Goal: Task Accomplishment & Management: Manage account settings

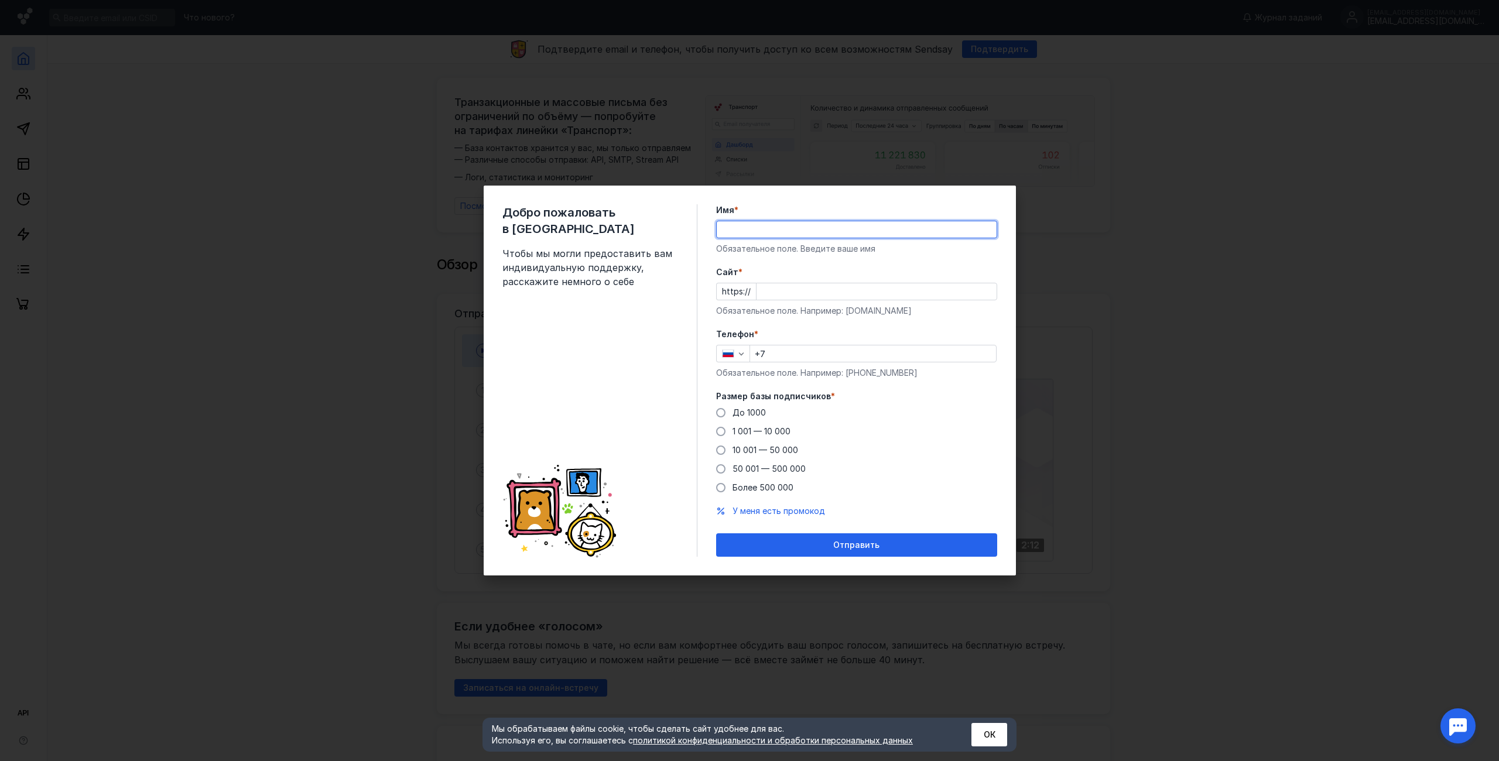
click at [746, 228] on input "Имя *" at bounding box center [857, 229] width 280 height 16
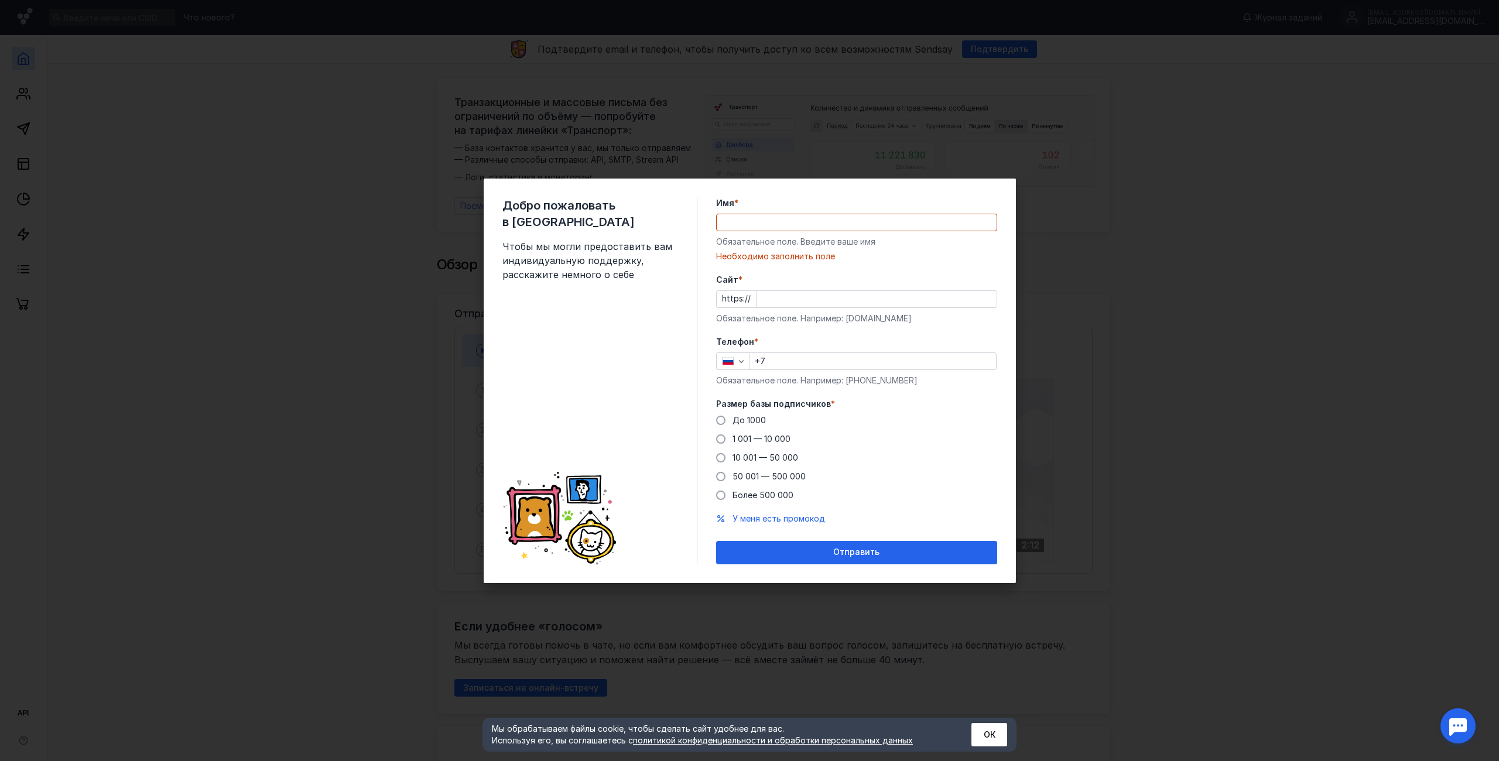
click at [822, 232] on div "Имя * Обязательное поле. Введите ваше имя [PERSON_NAME] заполнить поле" at bounding box center [856, 229] width 281 height 65
click at [831, 224] on input "Имя *" at bounding box center [857, 222] width 280 height 16
type input "f"
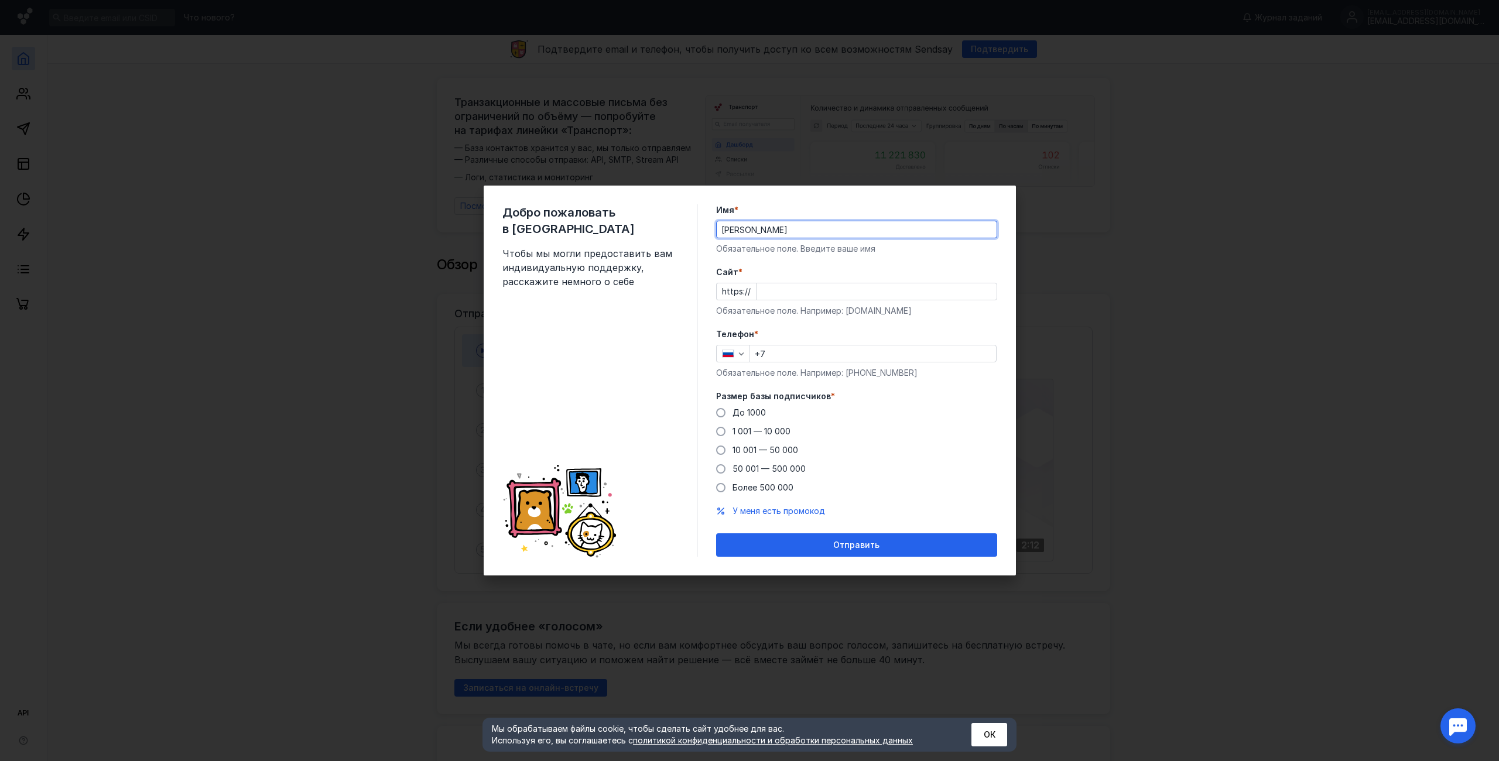
type input "[PERSON_NAME]"
click at [787, 357] on input "+7" at bounding box center [873, 354] width 246 height 16
type input "[PHONE_NUMBER]"
click at [812, 301] on div "Cайт * https:// Обязательное поле. Например: [DOMAIN_NAME]" at bounding box center [856, 291] width 281 height 50
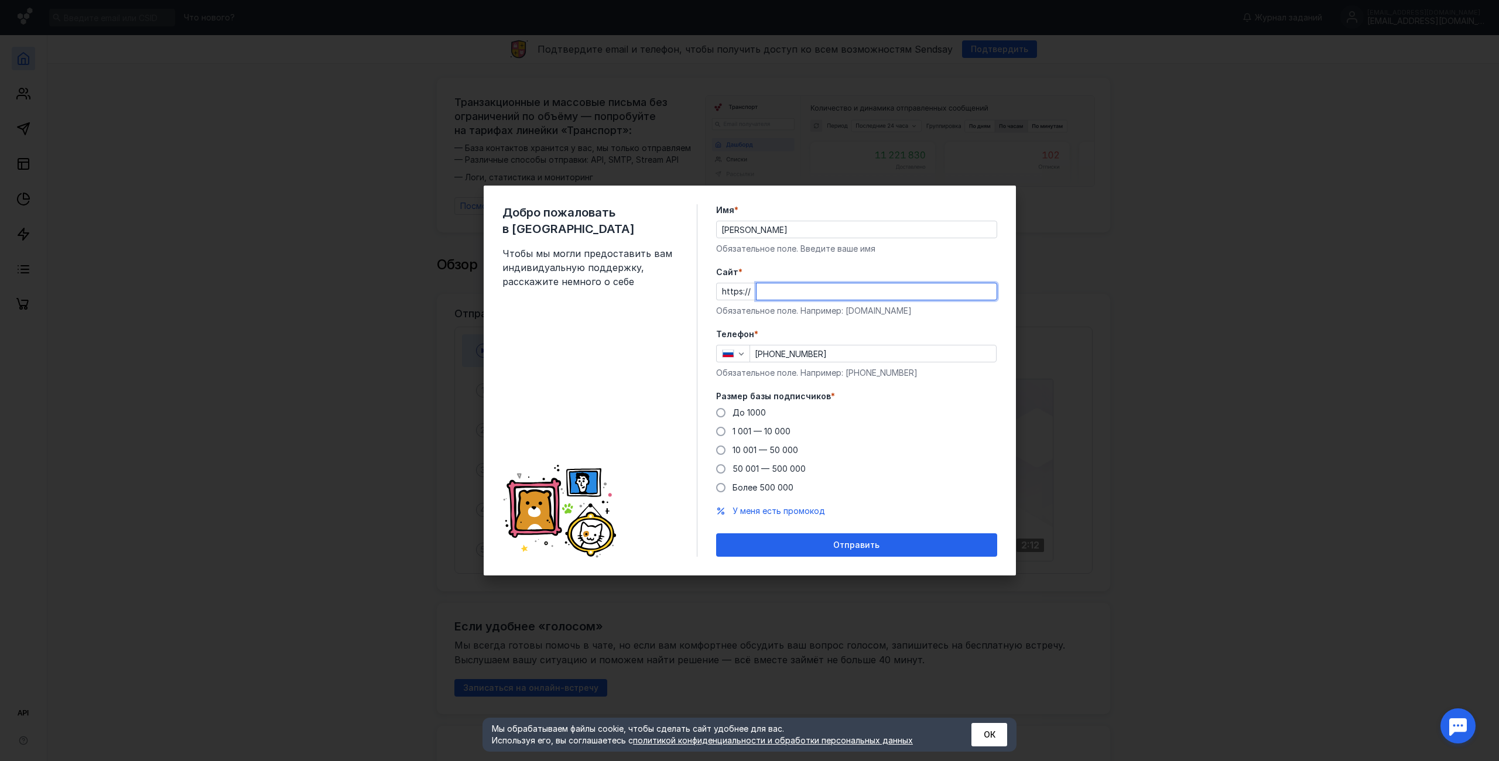
click at [816, 297] on input "Cайт *" at bounding box center [877, 291] width 240 height 16
type input "[DOMAIN_NAME]"
click at [739, 413] on span "До 1000" at bounding box center [749, 413] width 33 height 10
click at [0, 0] on input "До 1000" at bounding box center [0, 0] width 0 height 0
click at [875, 545] on span "Отправить" at bounding box center [856, 546] width 46 height 10
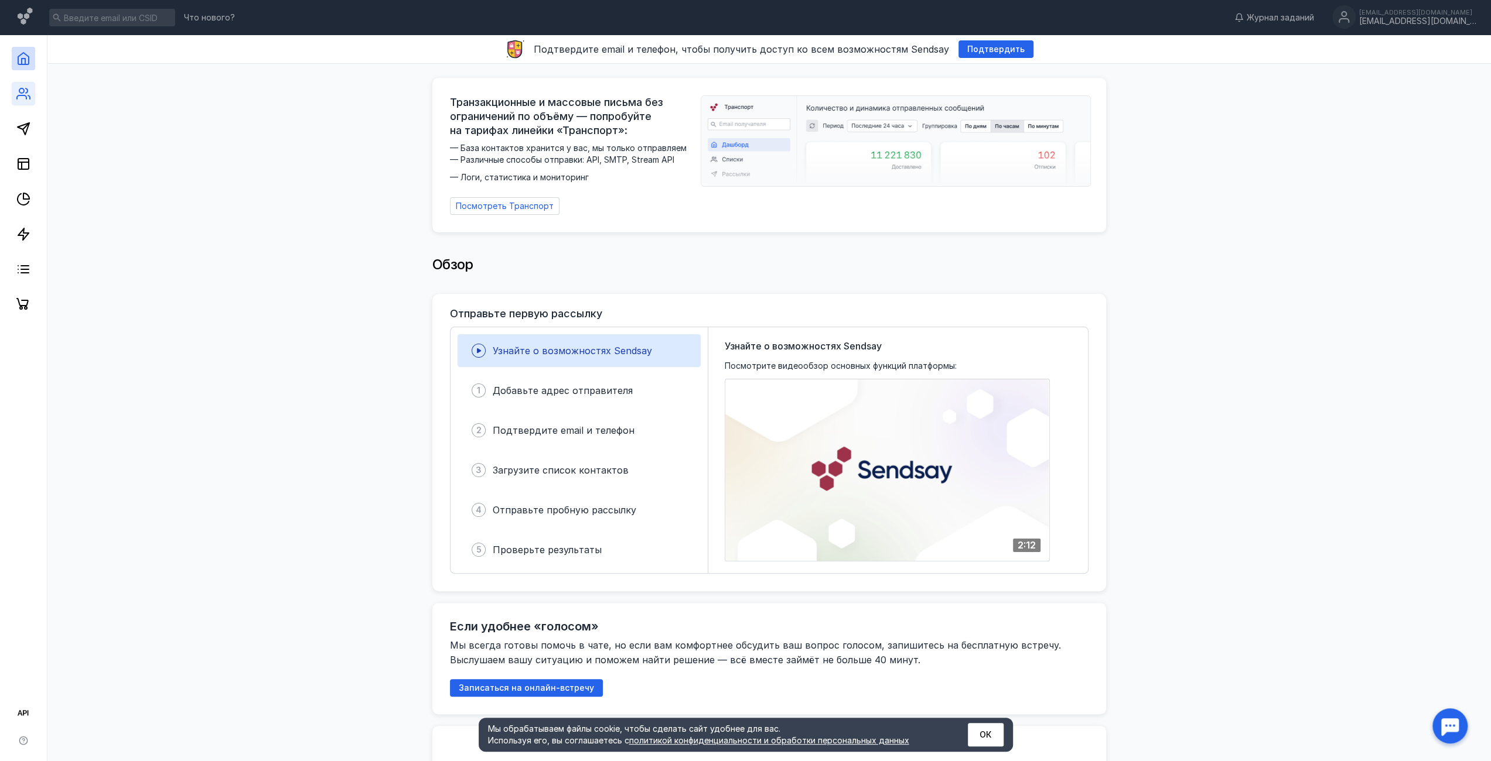
click at [32, 94] on link at bounding box center [23, 93] width 23 height 23
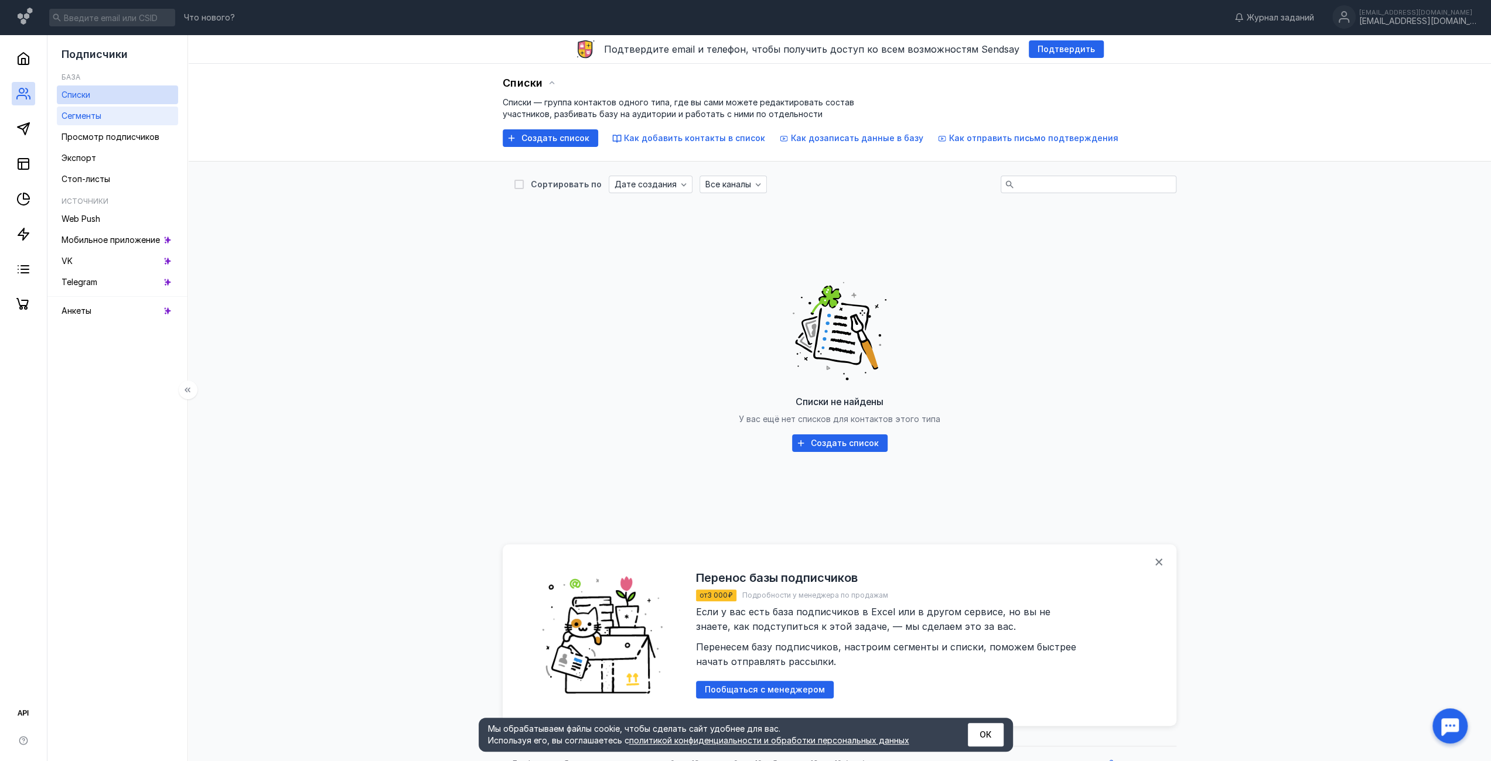
click at [83, 118] on span "Сегменты" at bounding box center [81, 116] width 40 height 10
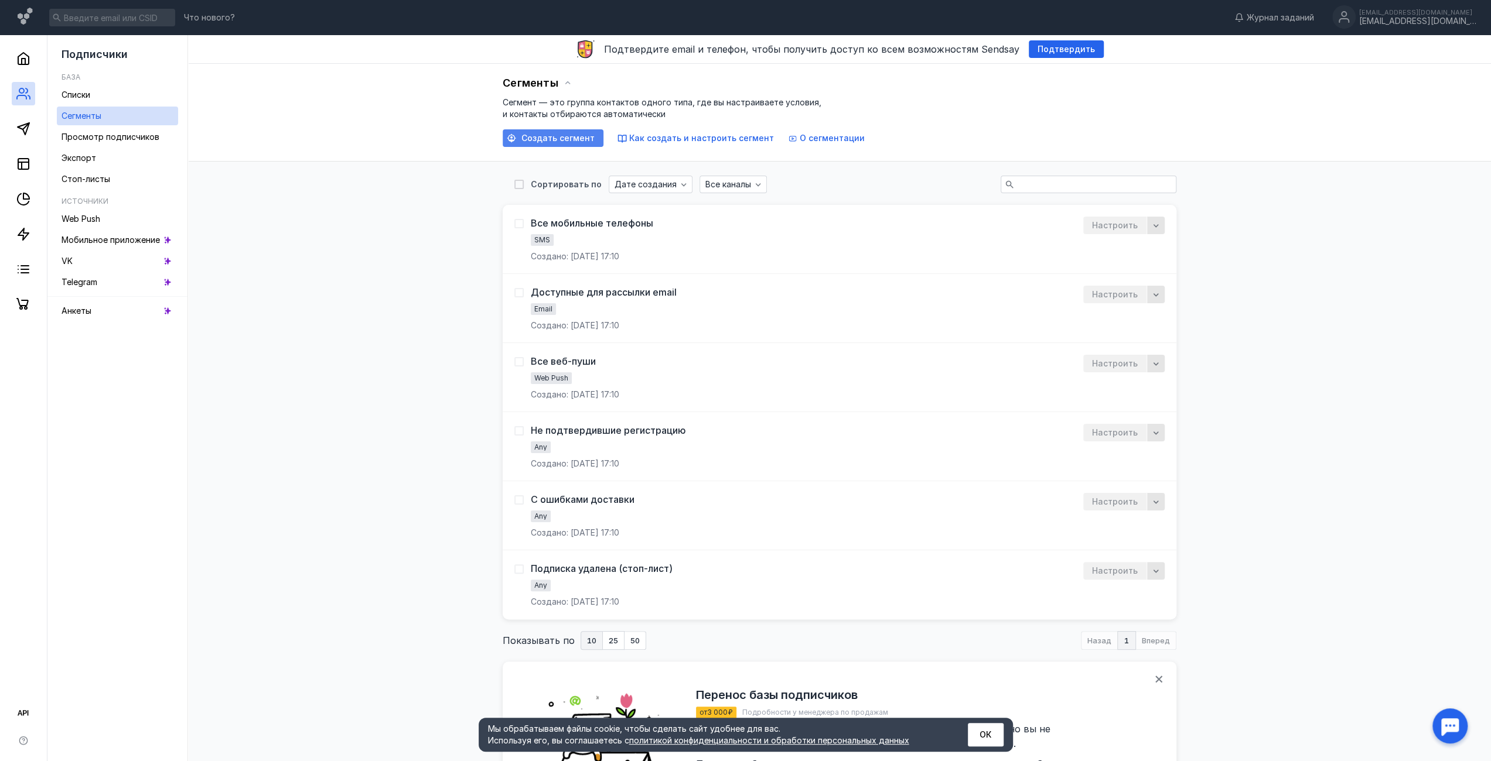
click at [561, 138] on span "Создать сегмент" at bounding box center [557, 139] width 73 height 10
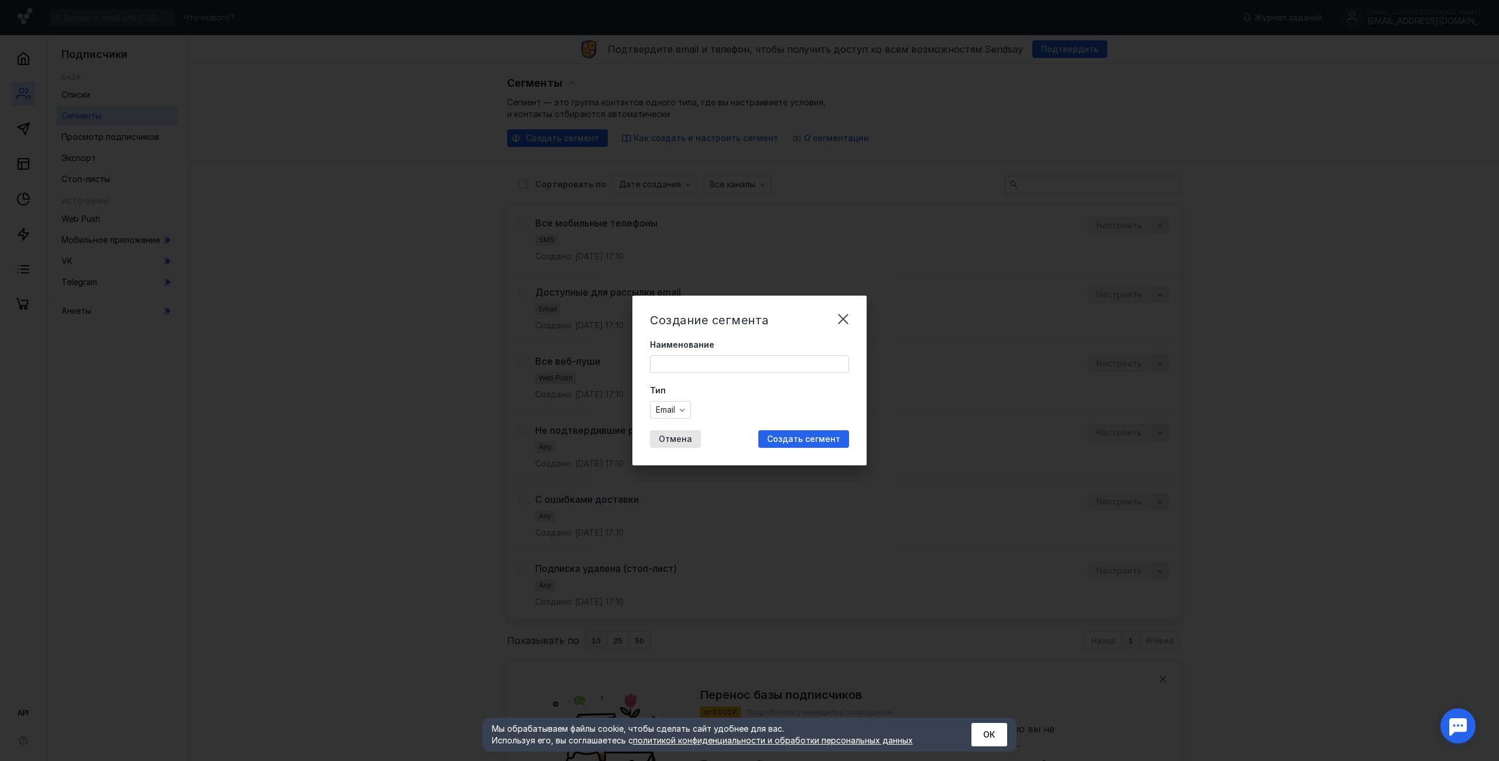
click at [689, 369] on input "Наименование" at bounding box center [750, 364] width 198 height 16
type input "тест"
click at [829, 440] on span "Создать сегмент" at bounding box center [803, 440] width 73 height 10
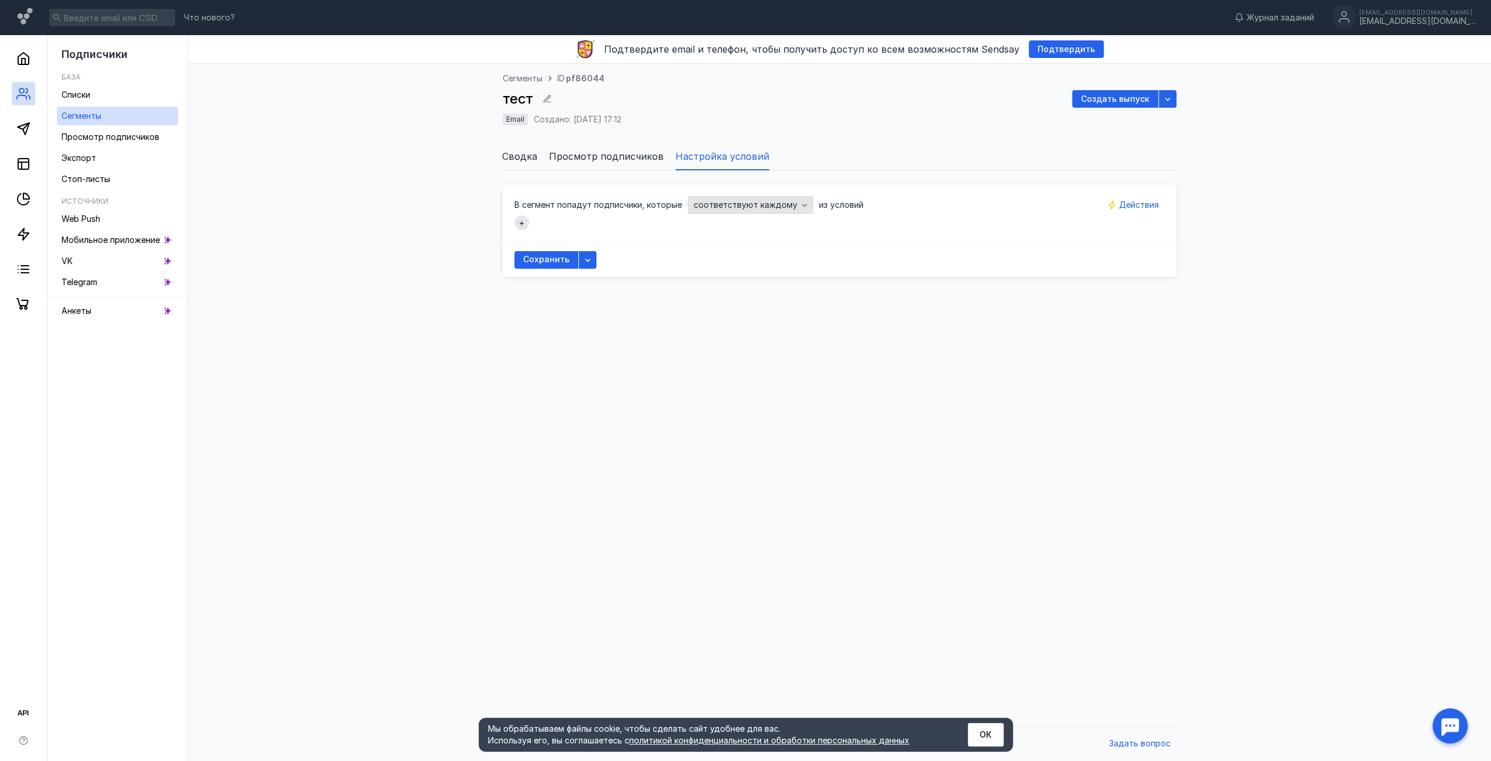
click at [708, 206] on span "соответствуют каждому" at bounding box center [745, 205] width 104 height 10
drag, startPoint x: 729, startPoint y: 224, endPoint x: 559, endPoint y: 218, distance: 169.4
click at [729, 224] on span "соответствуют" at bounding box center [740, 227] width 64 height 12
click at [521, 220] on button "+" at bounding box center [521, 223] width 15 height 15
click at [589, 233] on span "состоит в группе" at bounding box center [576, 235] width 71 height 10
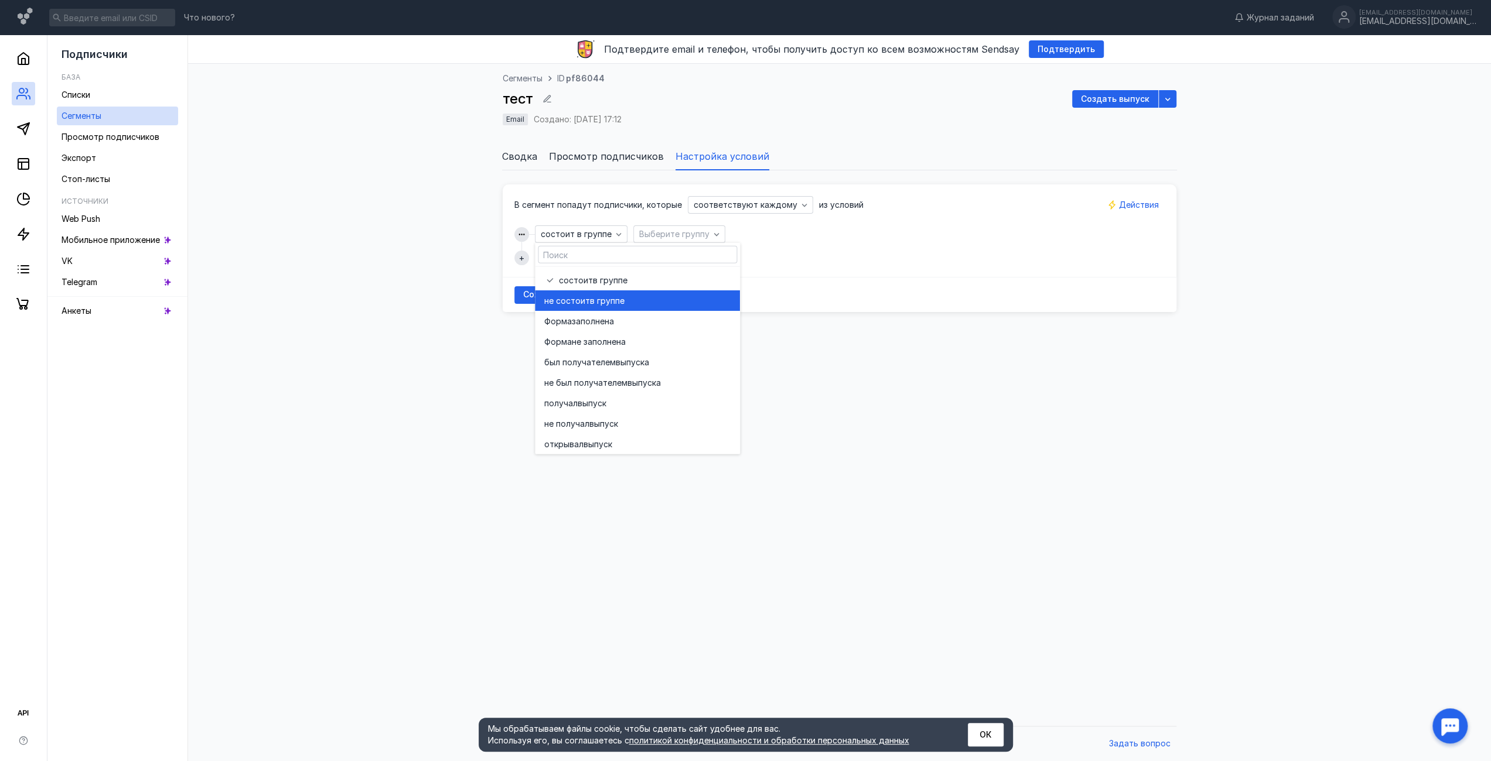
click at [598, 295] on span "в группе" at bounding box center [607, 301] width 35 height 12
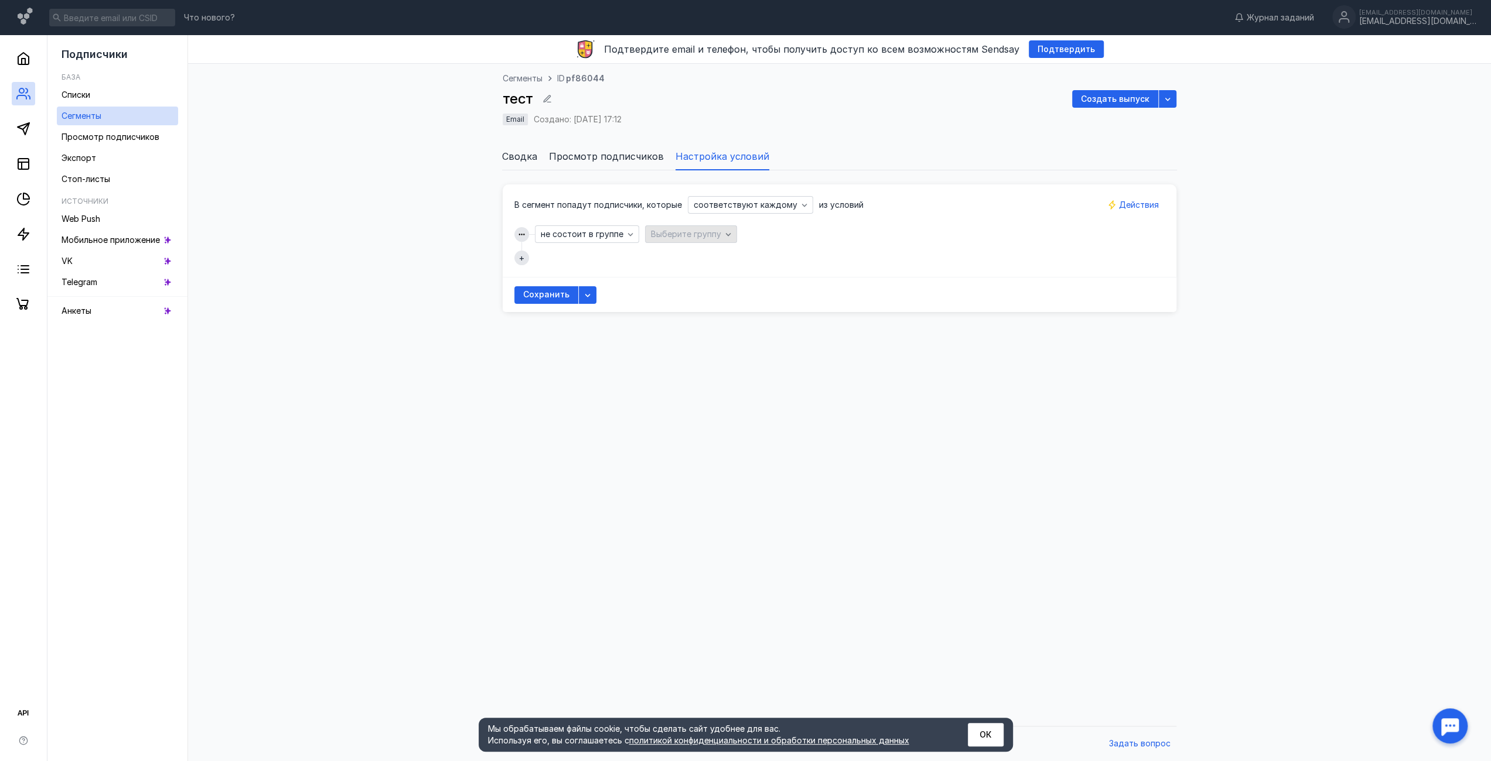
click at [670, 227] on div "Выберите группу" at bounding box center [691, 234] width 92 height 18
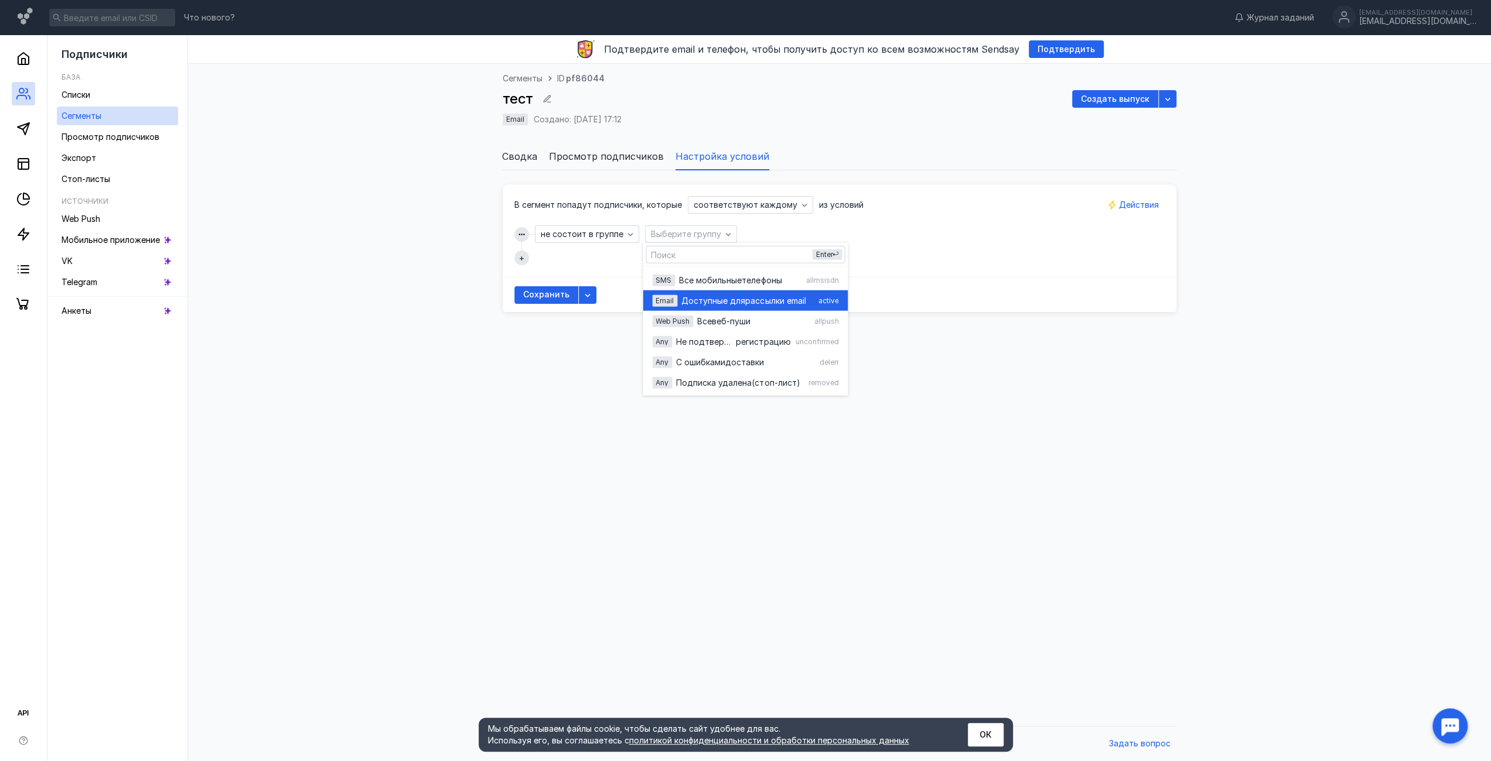
click at [764, 298] on span "рассылки email" at bounding box center [775, 301] width 60 height 12
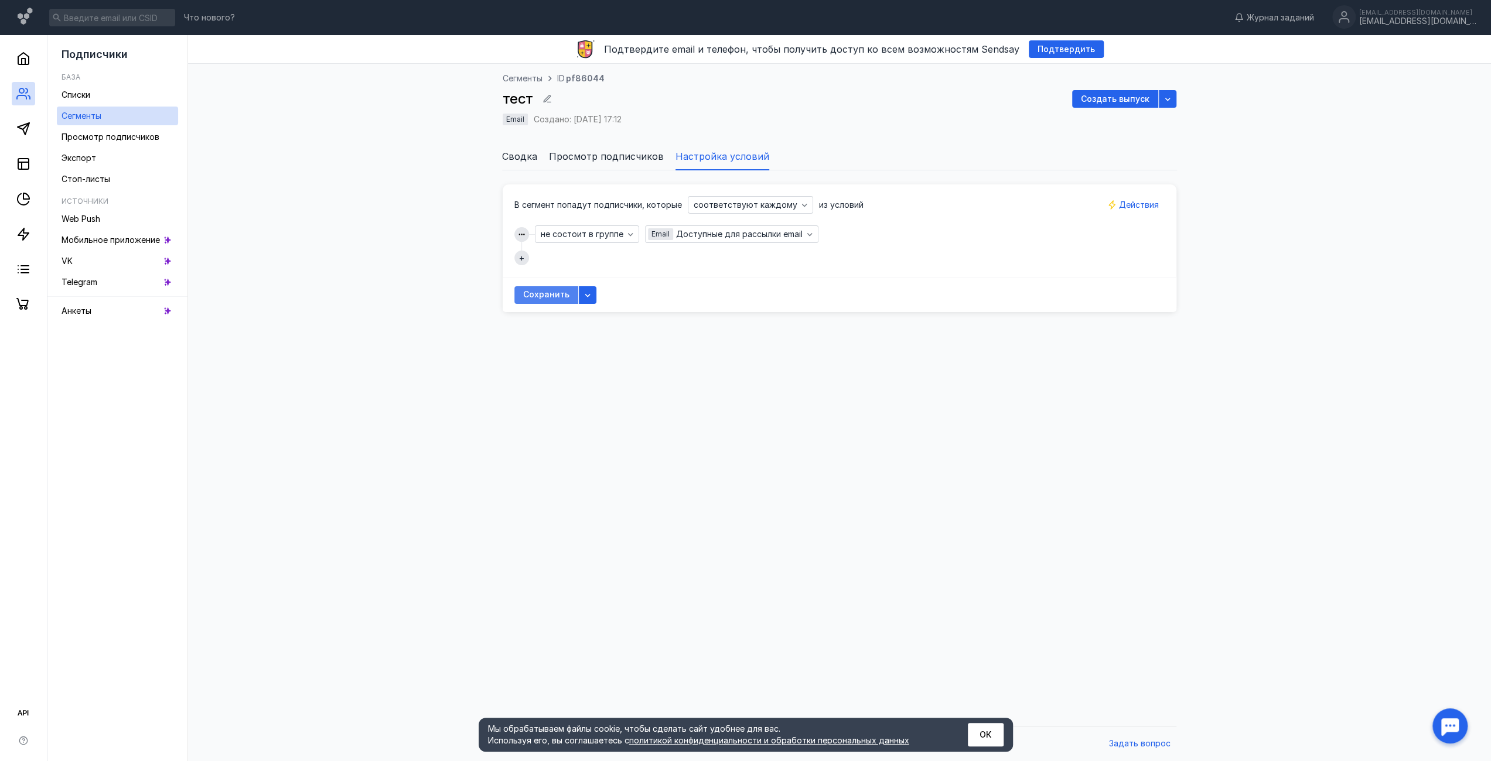
click at [527, 293] on span "Сохранить" at bounding box center [546, 295] width 46 height 10
drag, startPoint x: 812, startPoint y: 327, endPoint x: 280, endPoint y: 207, distance: 545.1
click at [806, 326] on div "Cегменты ID pf86044 тест Создать выпуск Email Создано: [DATE] 17:12 Сводка Прос…" at bounding box center [839, 392] width 1279 height 657
click at [97, 114] on span "Сегменты" at bounding box center [81, 116] width 40 height 10
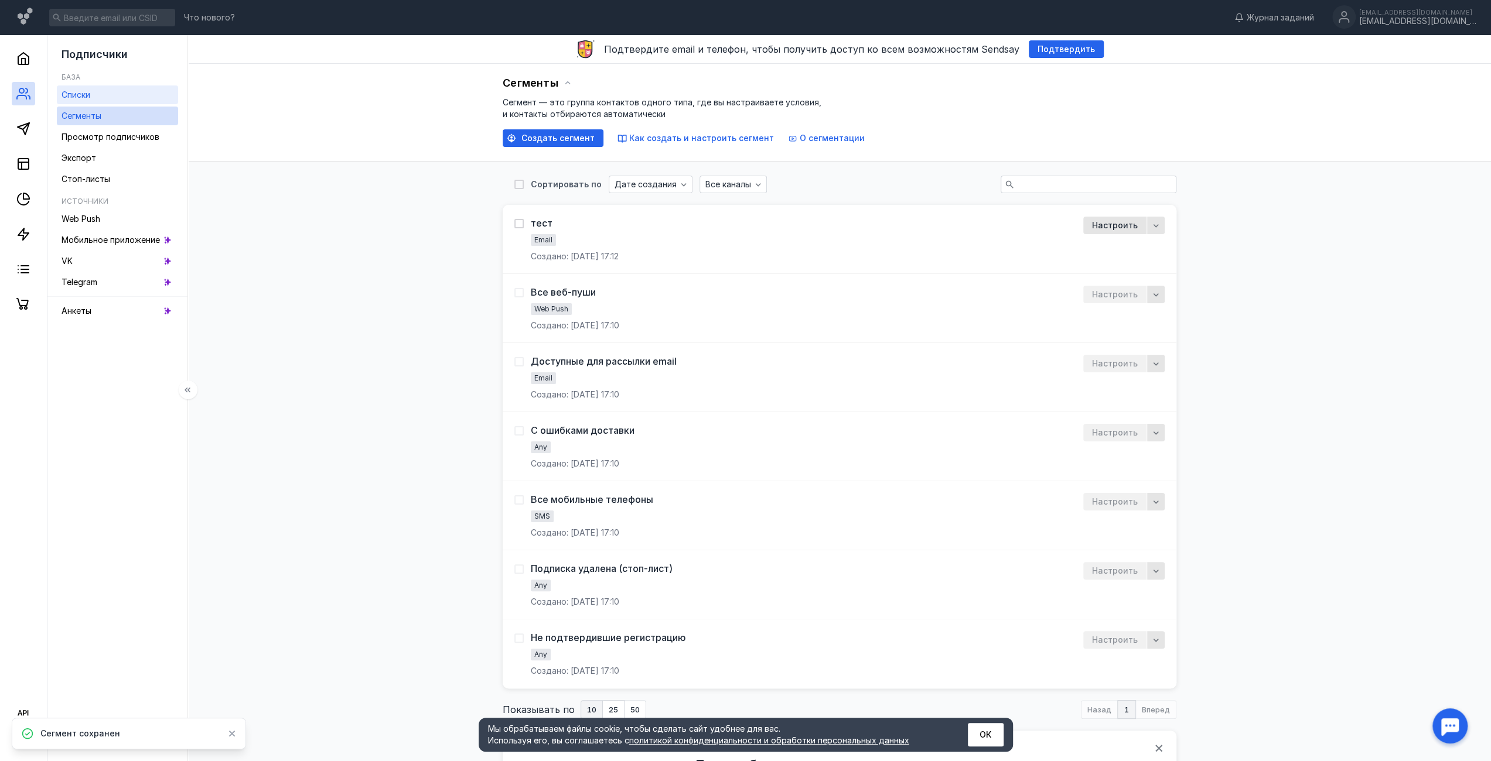
click at [97, 96] on link "Списки" at bounding box center [117, 95] width 121 height 19
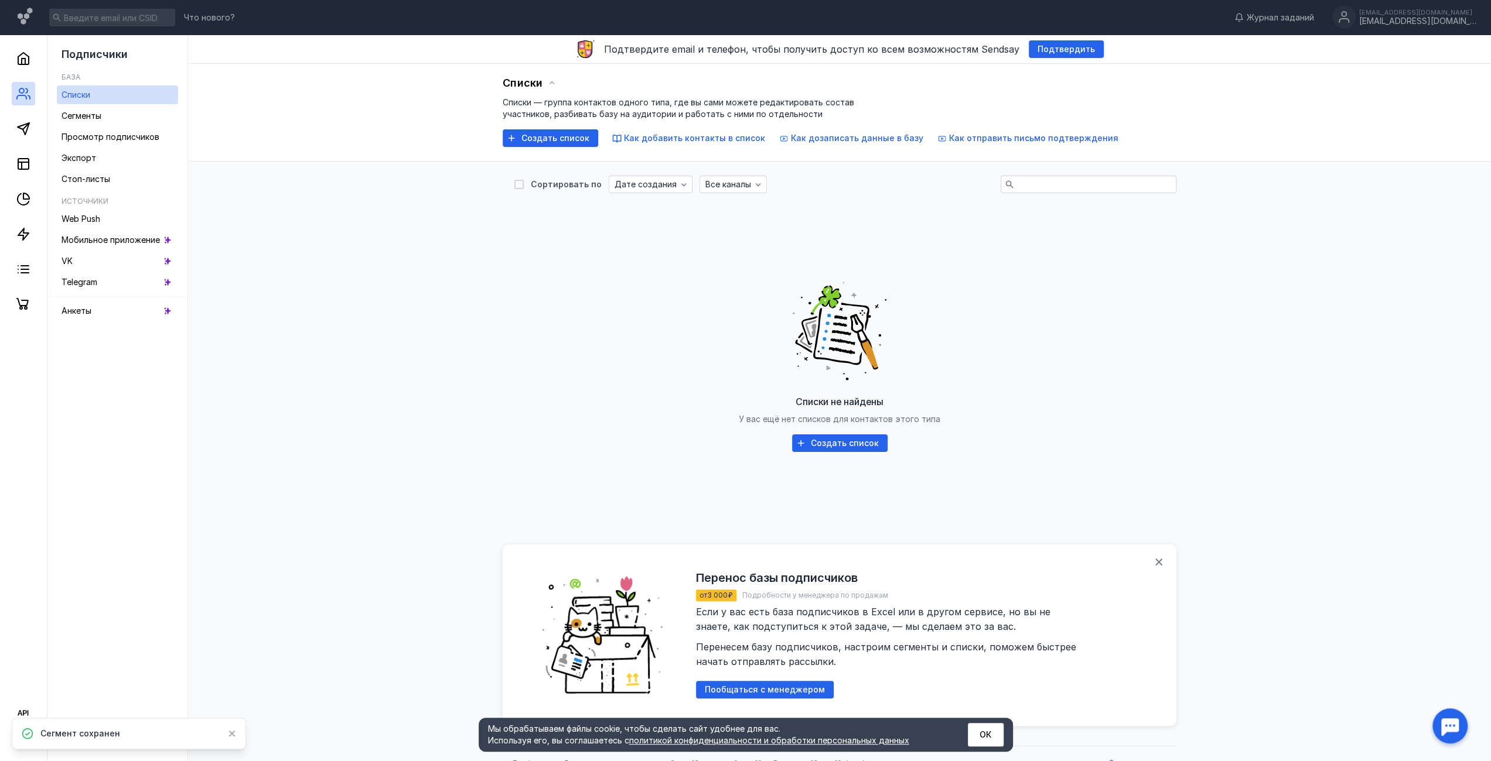
drag, startPoint x: 553, startPoint y: 270, endPoint x: 562, endPoint y: 248, distance: 23.2
click at [554, 271] on div "Списки не найдены У вас ещё нет списков для контактов этого типа Создать список" at bounding box center [839, 363] width 650 height 293
click at [543, 137] on span "Создать список" at bounding box center [555, 139] width 68 height 10
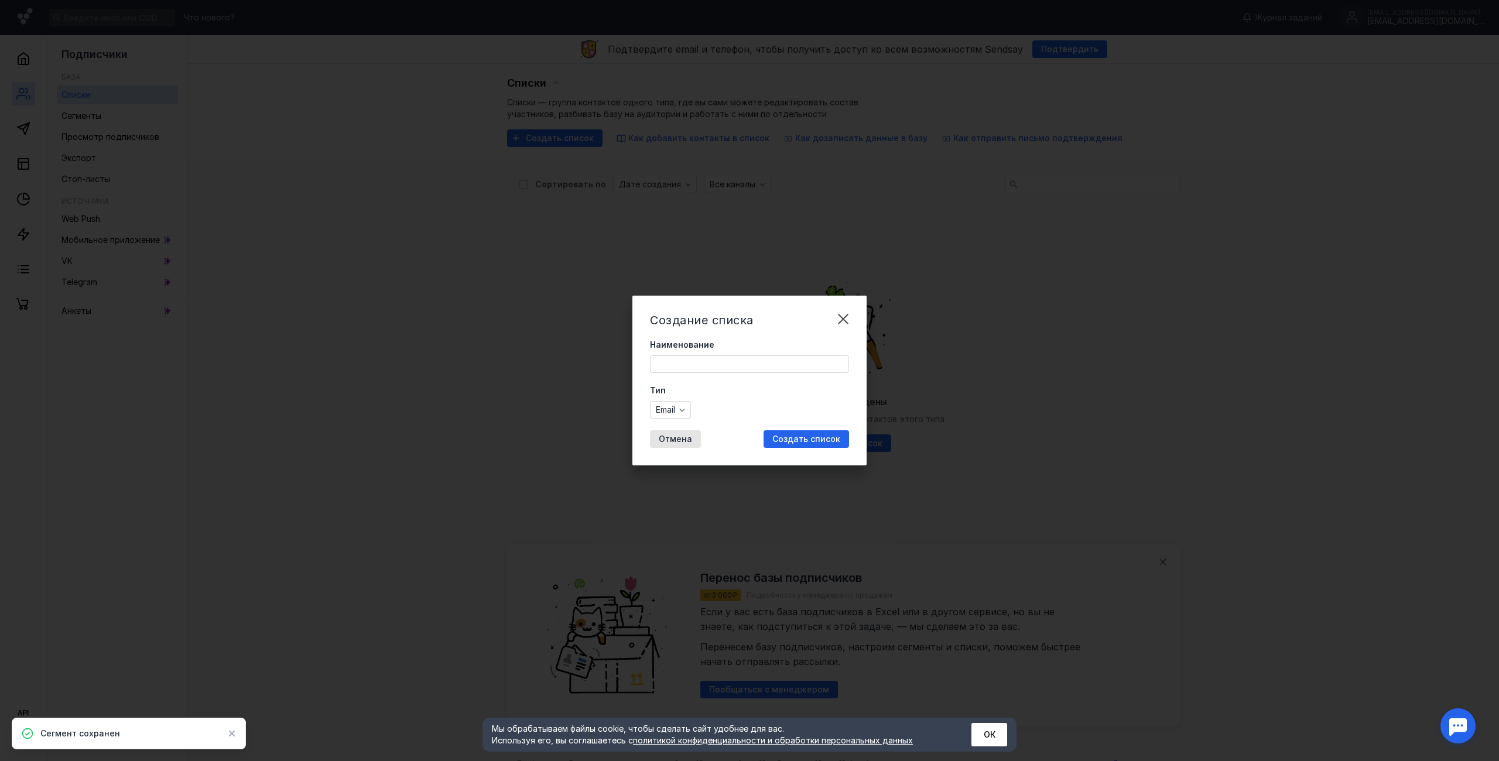
click at [675, 371] on input "Наименование" at bounding box center [750, 364] width 198 height 16
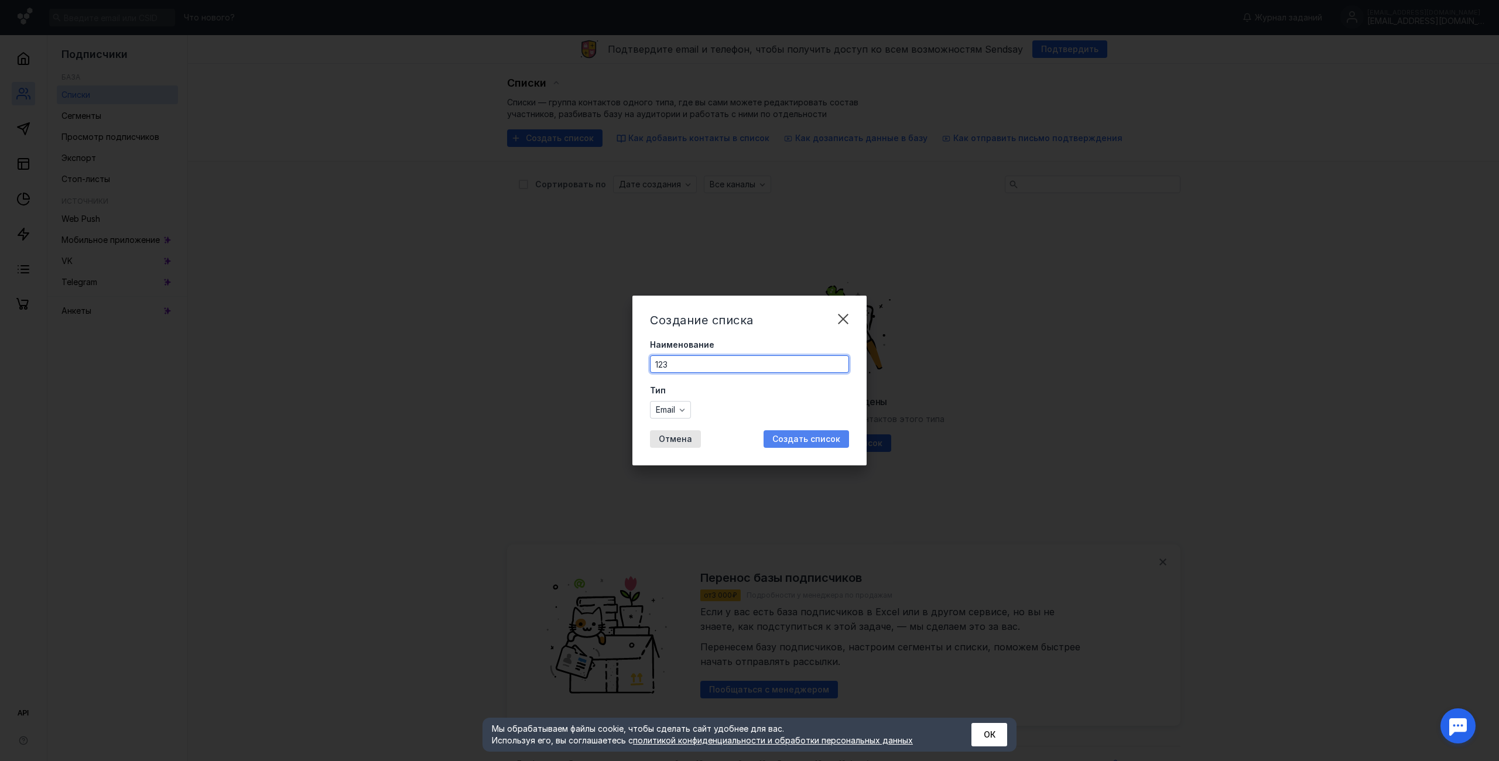
type input "123"
click at [814, 436] on span "Создать список" at bounding box center [807, 440] width 68 height 10
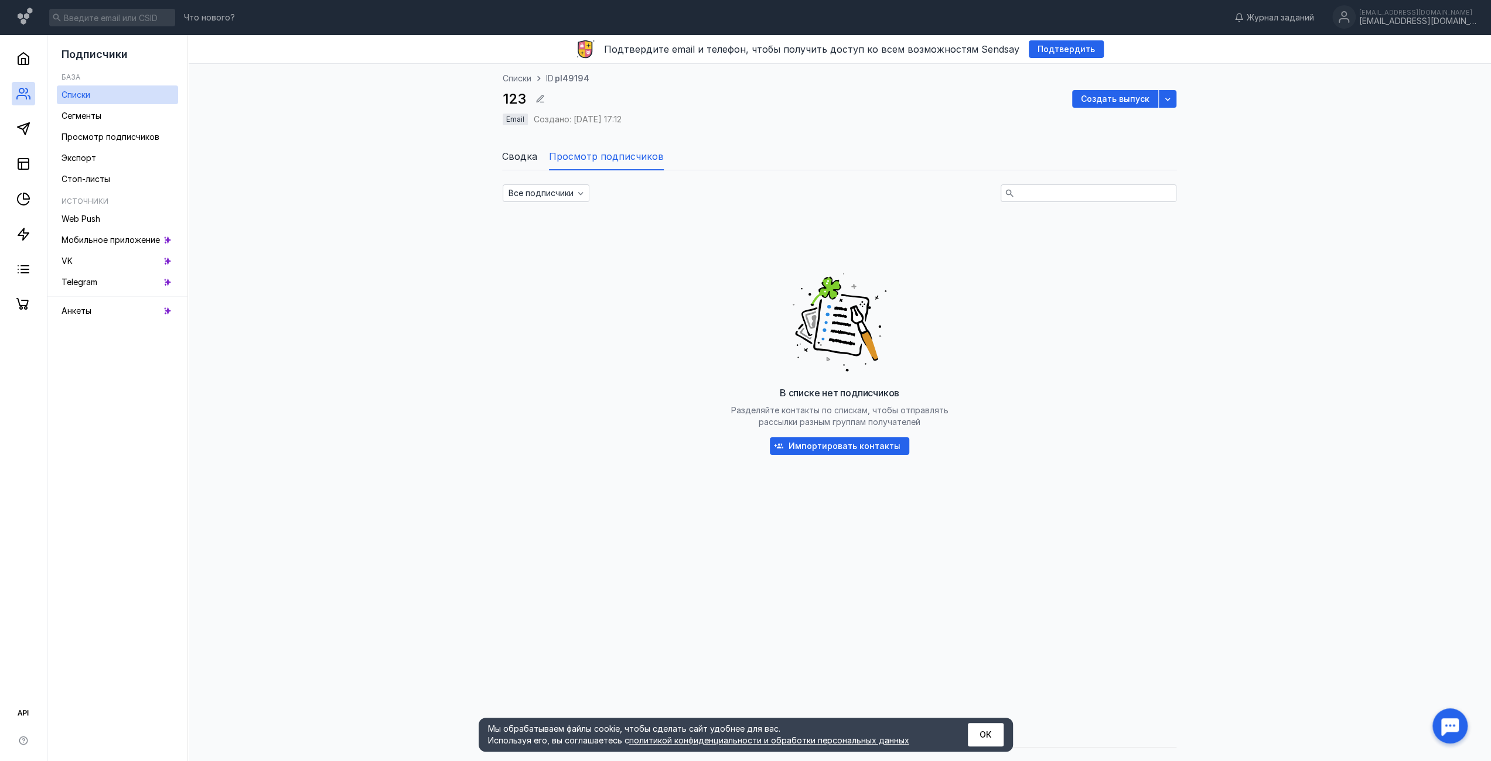
click at [541, 261] on div "В списке нет подписчиков Разделяйте контакты по спискам, чтобы отправлять рассы…" at bounding box center [840, 360] width 674 height 293
click at [520, 160] on span "Сводка" at bounding box center [519, 156] width 35 height 14
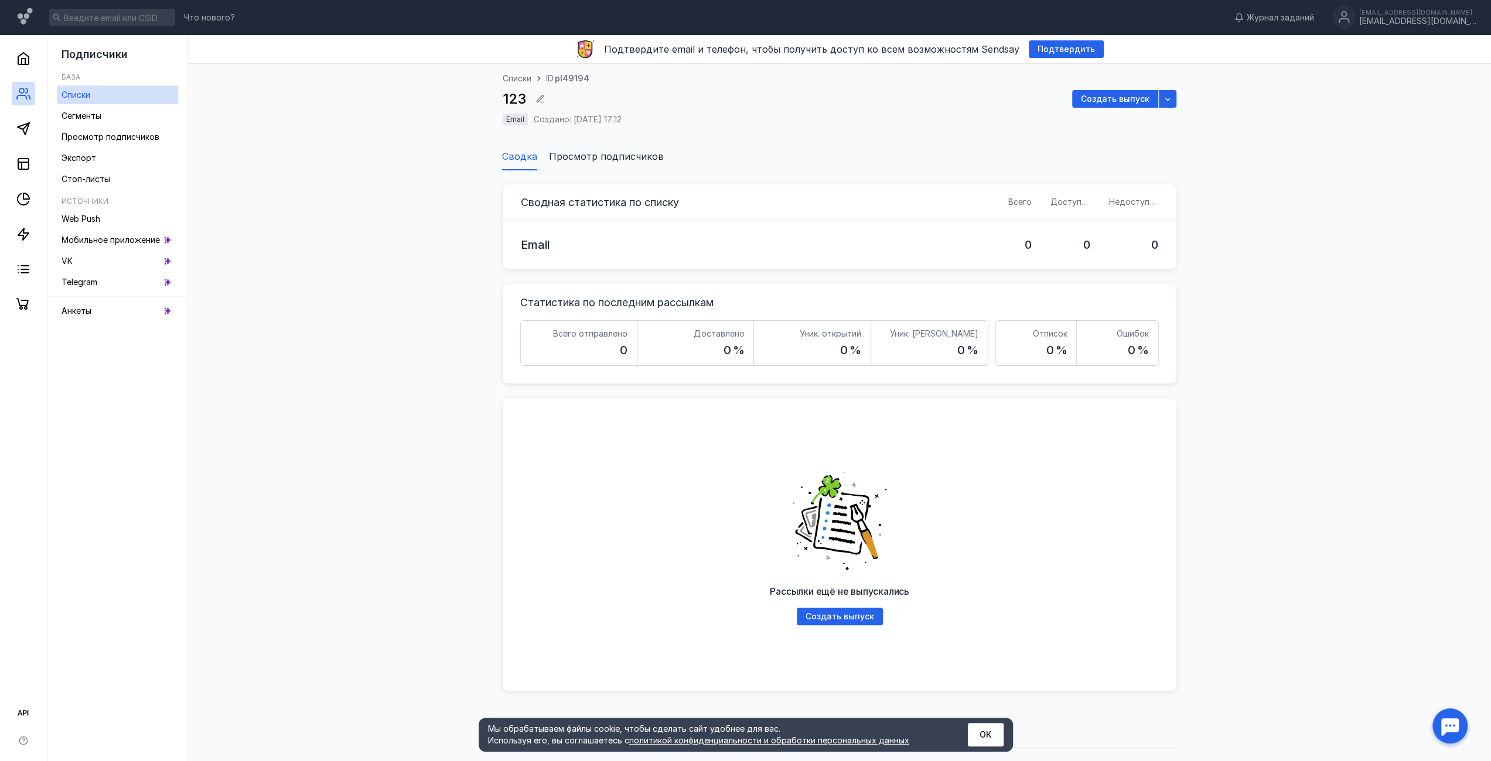
click at [589, 162] on span "Просмотр подписчиков" at bounding box center [606, 156] width 115 height 14
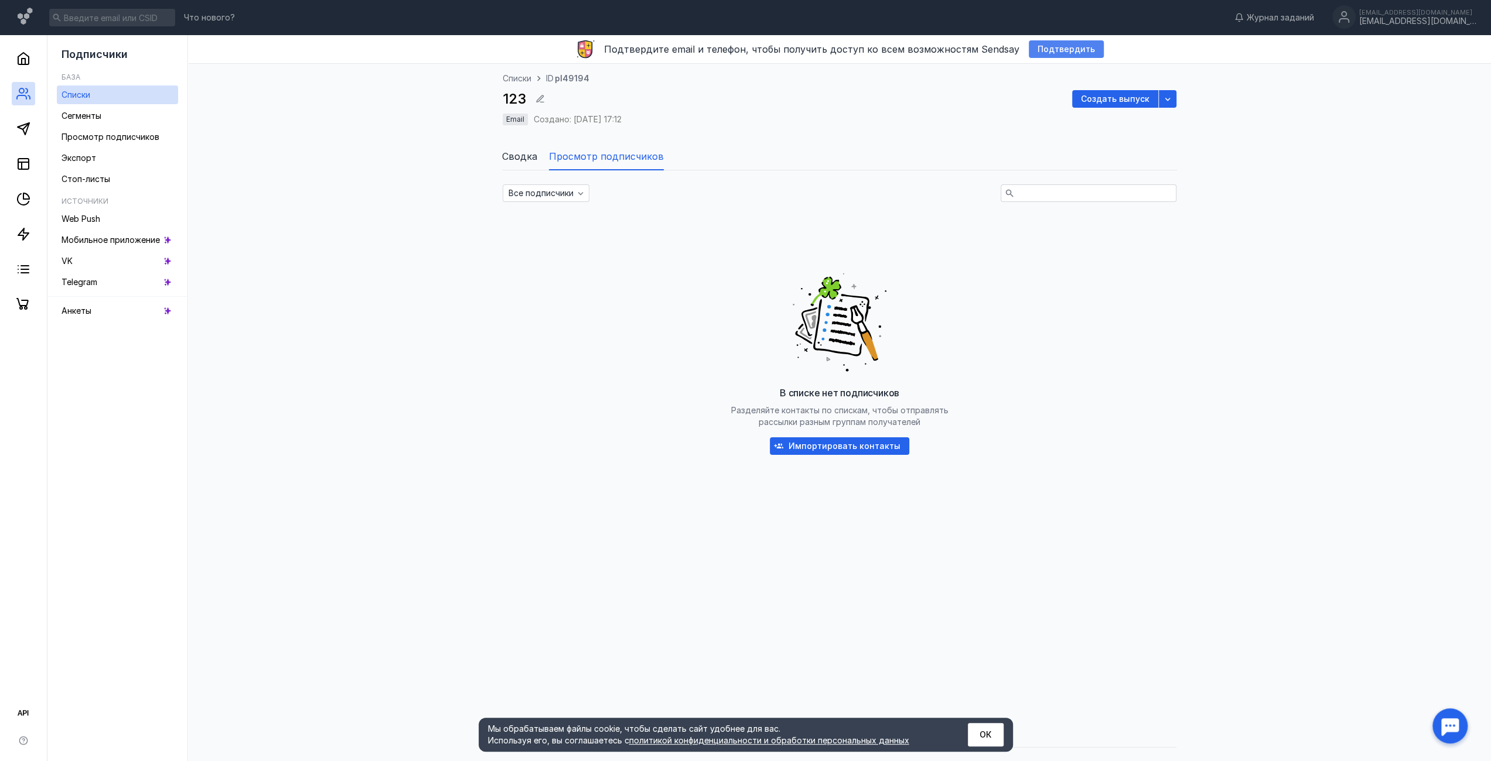
click at [1047, 51] on span "Подтвердить" at bounding box center [1065, 50] width 57 height 10
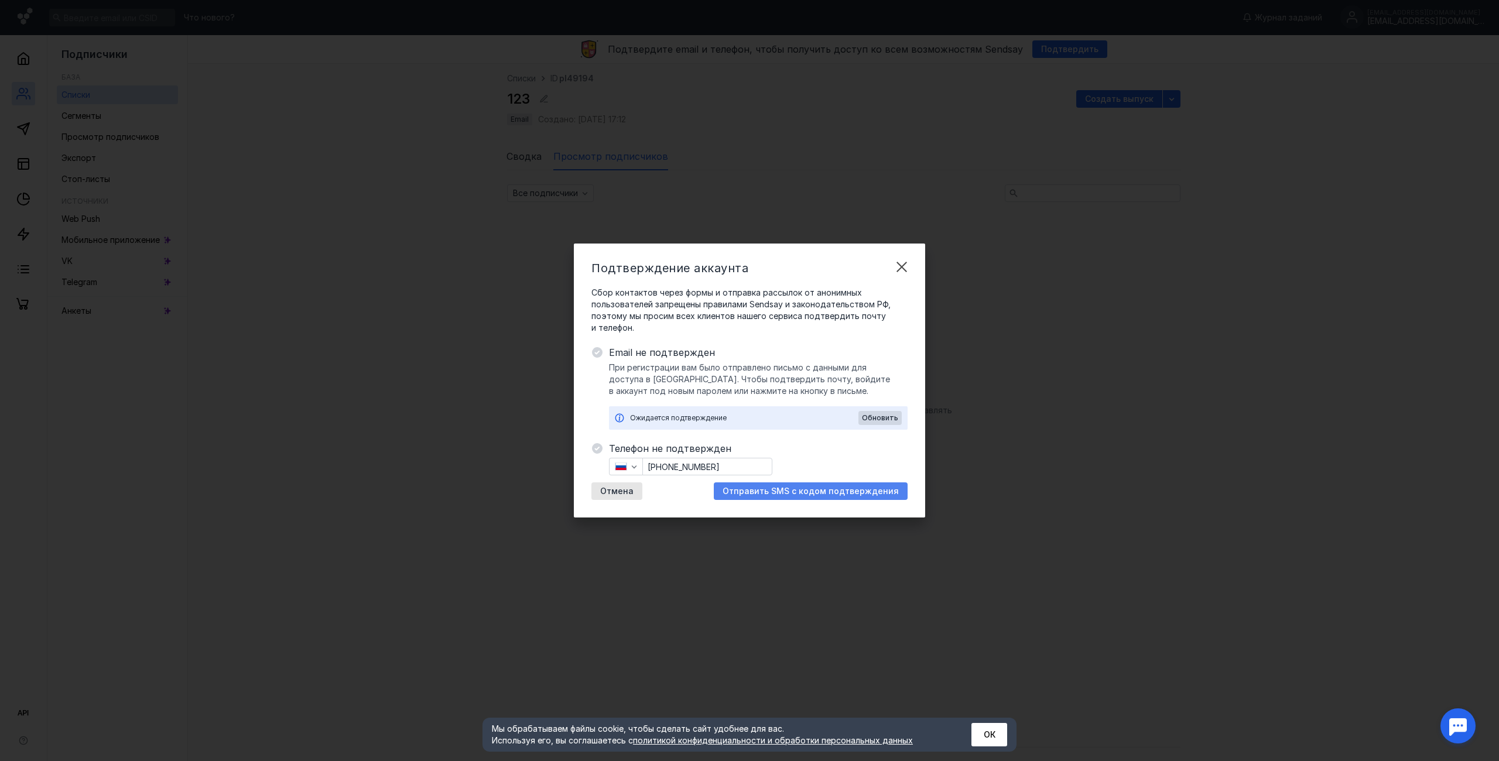
click at [772, 494] on span "Отправить SMS с кодом подтверждения" at bounding box center [811, 492] width 176 height 10
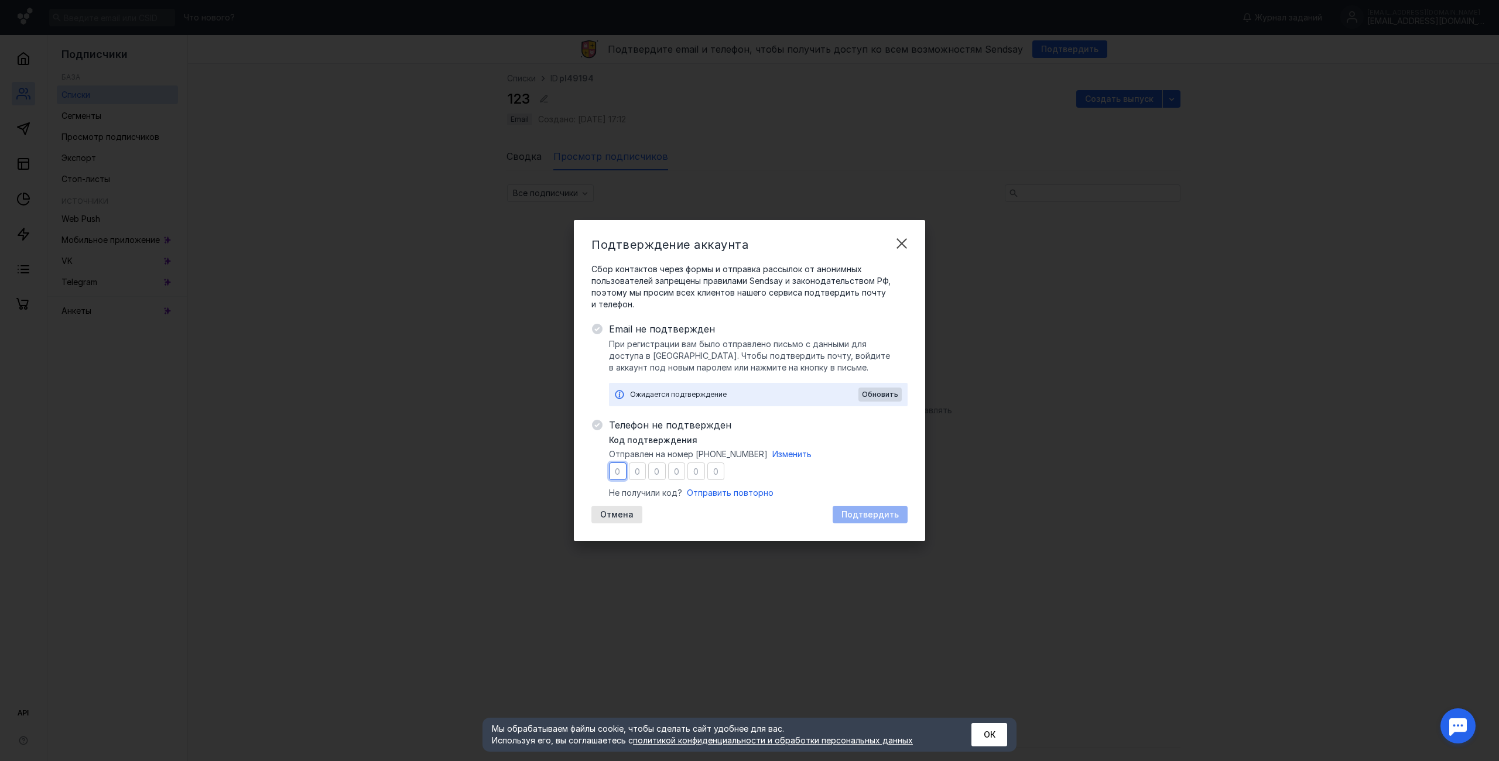
type input "1"
type input "3"
type input "4"
type input "0"
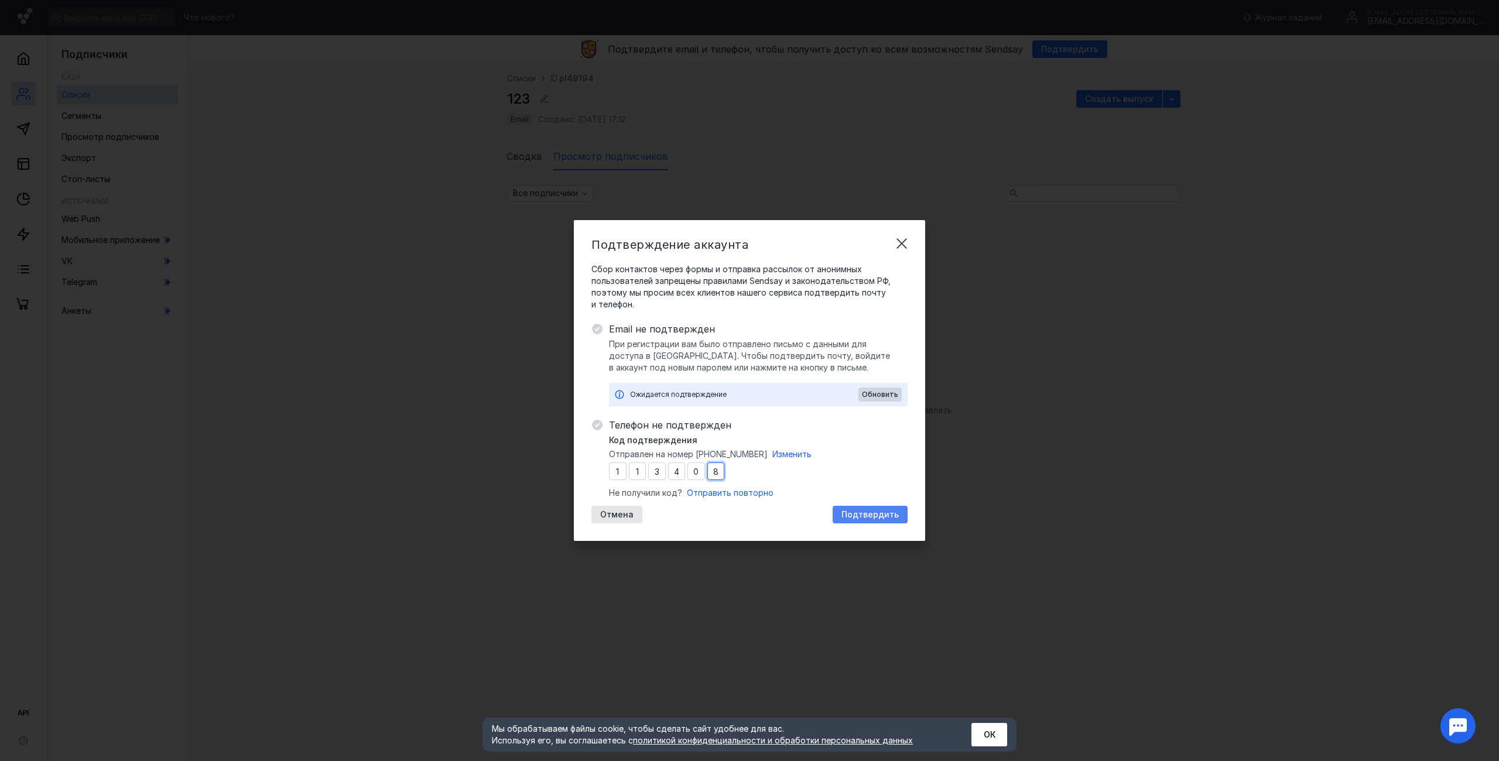
type input "8"
click at [869, 516] on span "Подтвердить" at bounding box center [870, 515] width 57 height 10
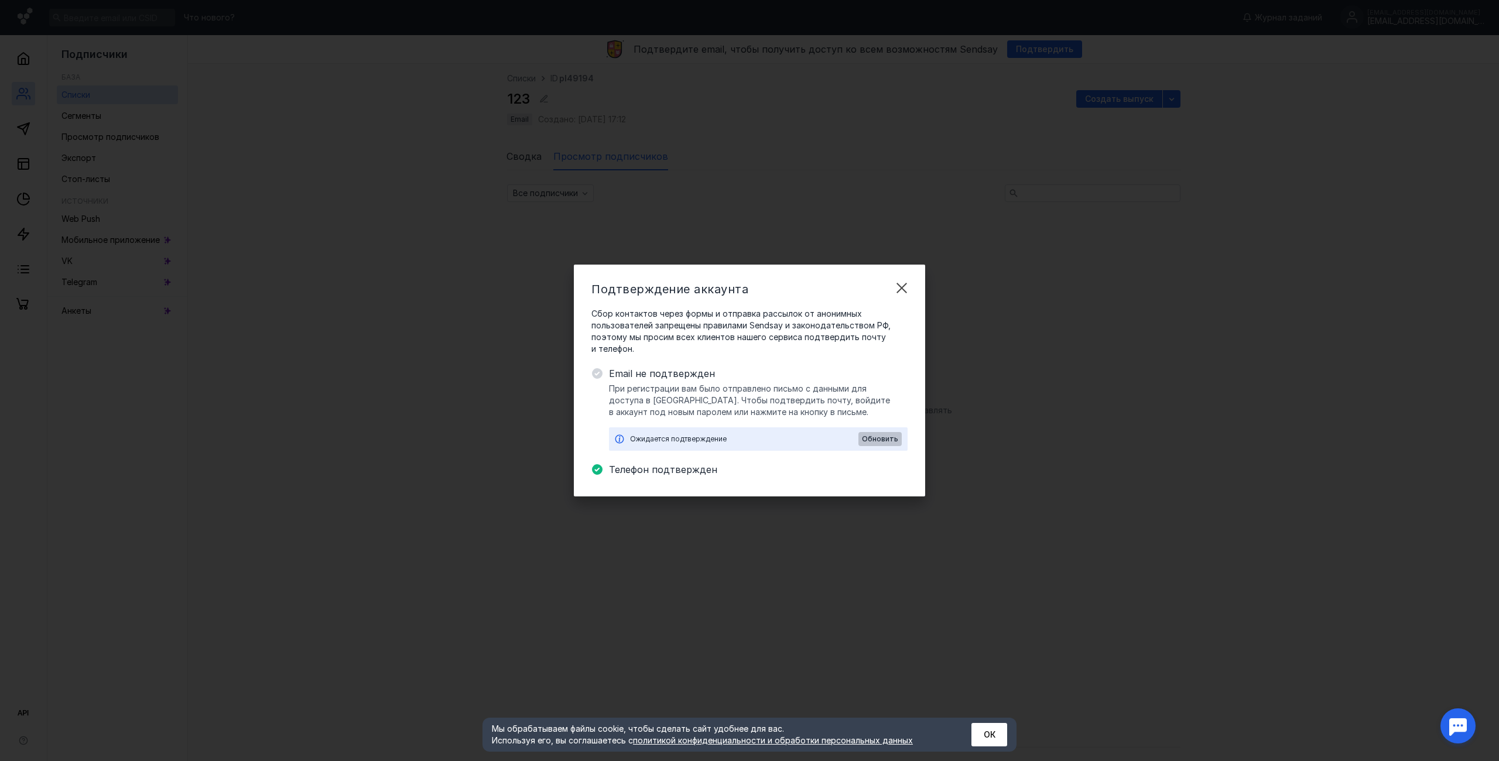
click at [890, 433] on div "Обновить" at bounding box center [880, 439] width 43 height 14
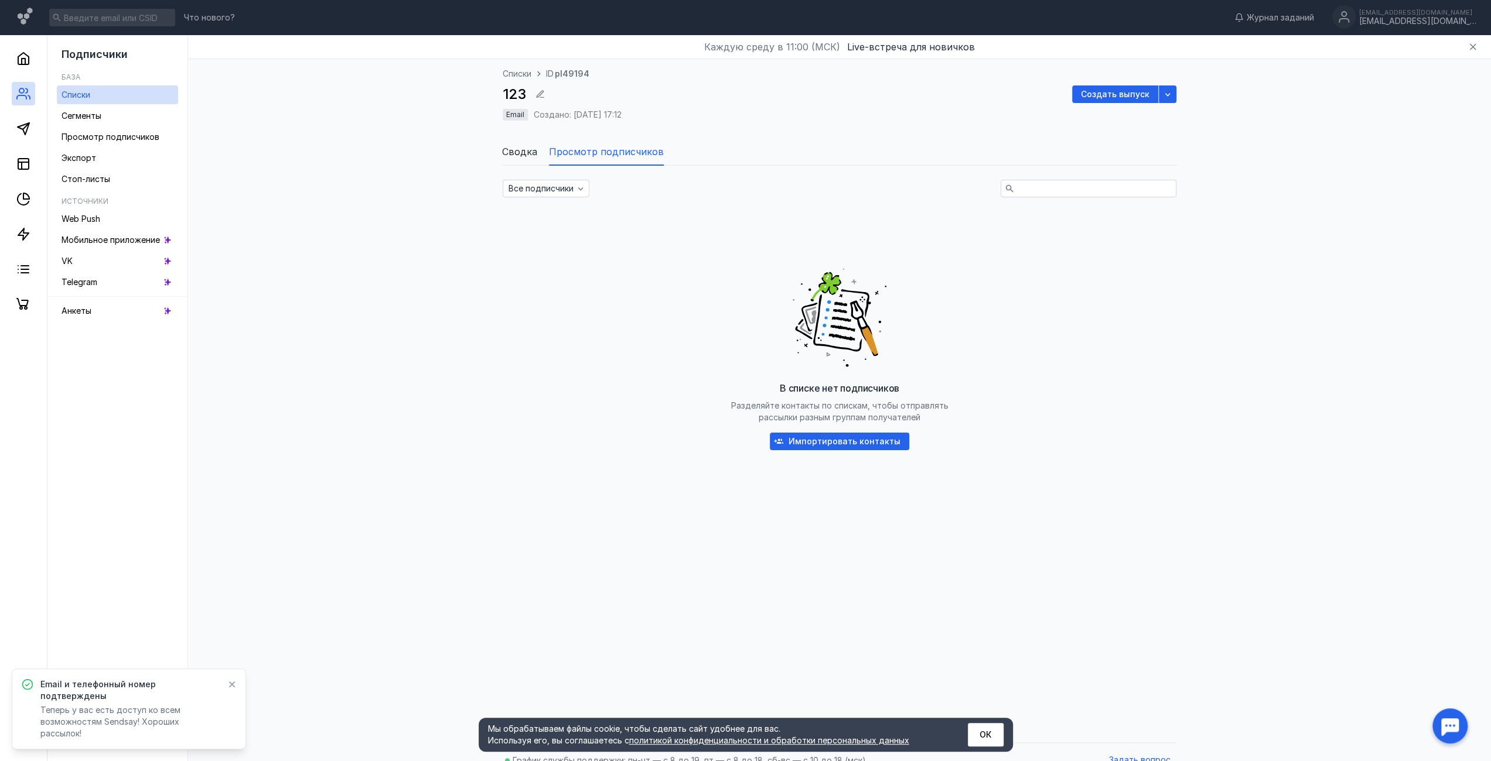
drag, startPoint x: 717, startPoint y: 322, endPoint x: 727, endPoint y: 330, distance: 13.0
click at [717, 321] on div "В списке нет подписчиков Разделяйте контакты по спискам, чтобы отправлять рассы…" at bounding box center [840, 355] width 674 height 293
click at [850, 443] on span "Импортировать контакты" at bounding box center [844, 442] width 112 height 10
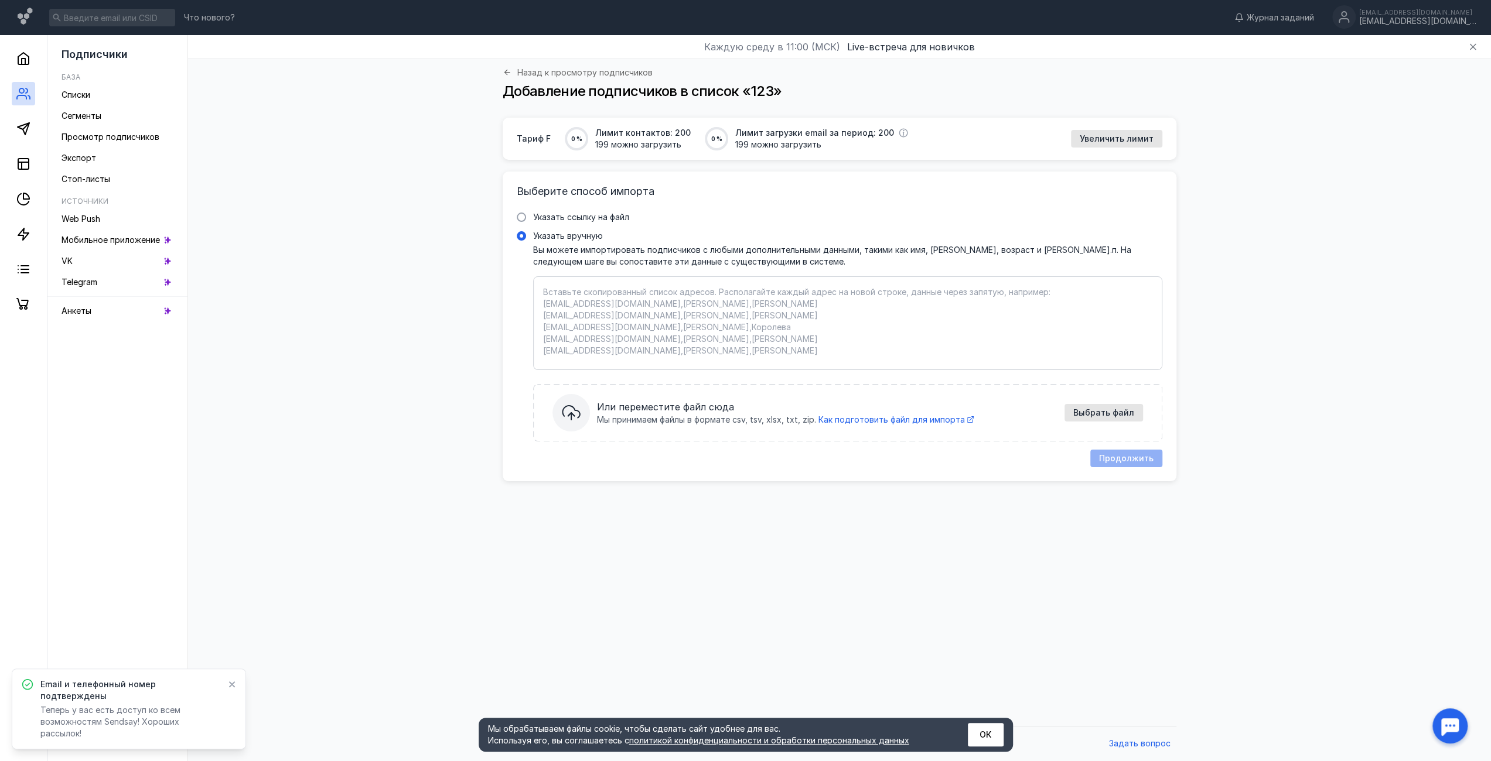
click at [568, 298] on textarea "Указать вручную Вы можете импортировать подписчиков с любыми дополнительными да…" at bounding box center [847, 323] width 609 height 74
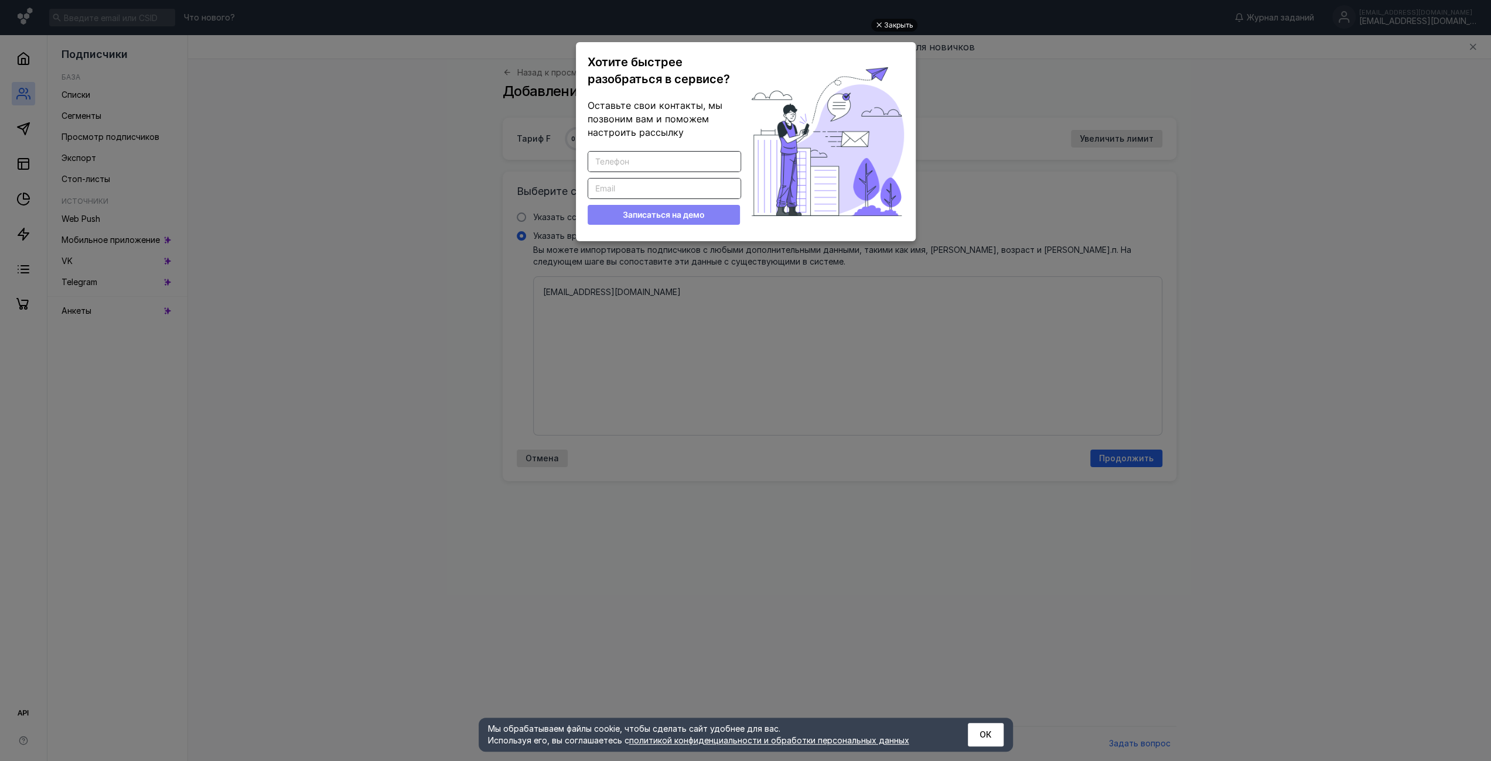
type textarea "[EMAIL_ADDRESS][DOMAIN_NAME]"
click at [894, 29] on div "Закрыть" at bounding box center [898, 25] width 29 height 13
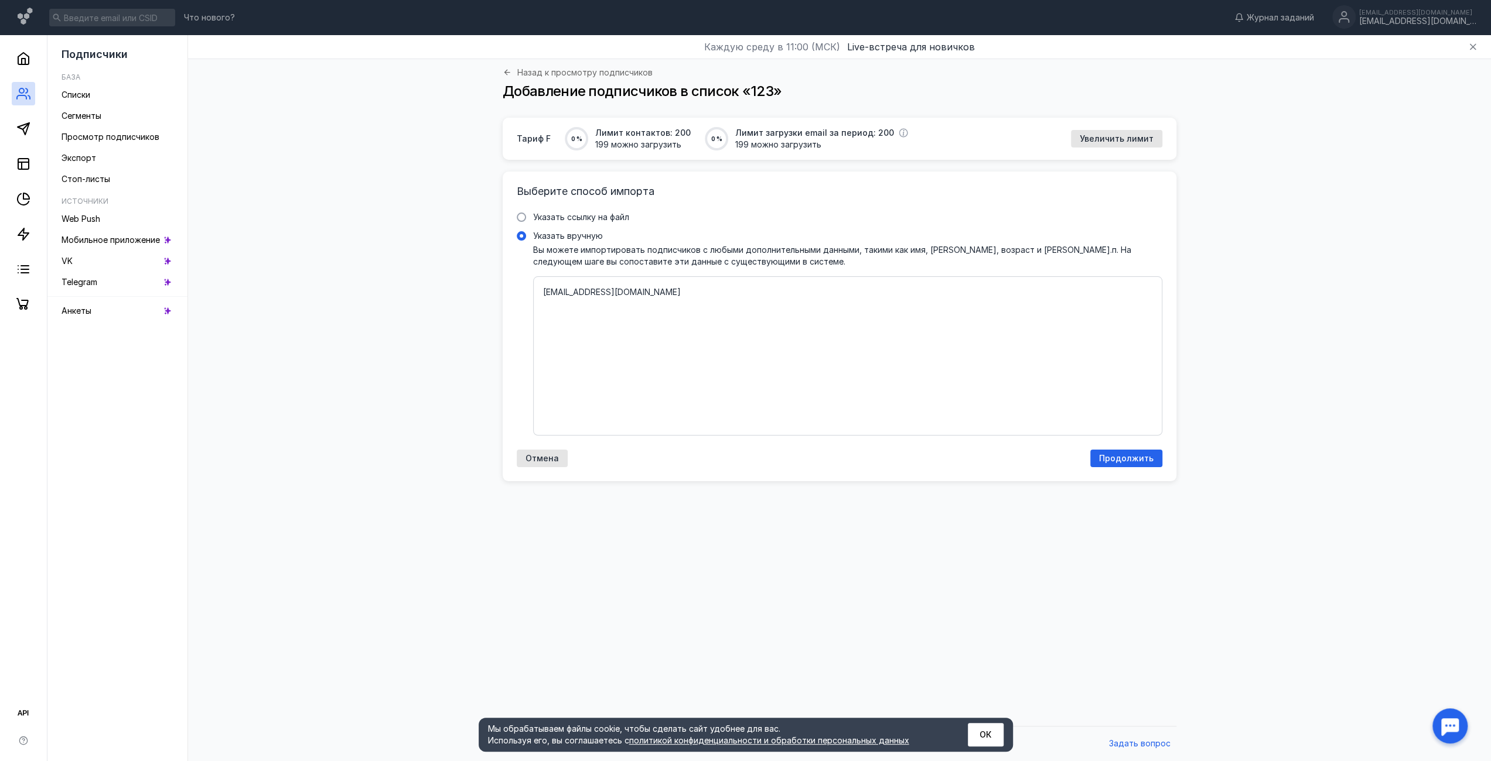
click at [739, 281] on div "[EMAIL_ADDRESS][DOMAIN_NAME]" at bounding box center [847, 355] width 629 height 159
click at [0, 0] on input "Указать вручную" at bounding box center [0, 0] width 0 height 0
click at [1142, 460] on span "Продолжить" at bounding box center [1126, 459] width 54 height 10
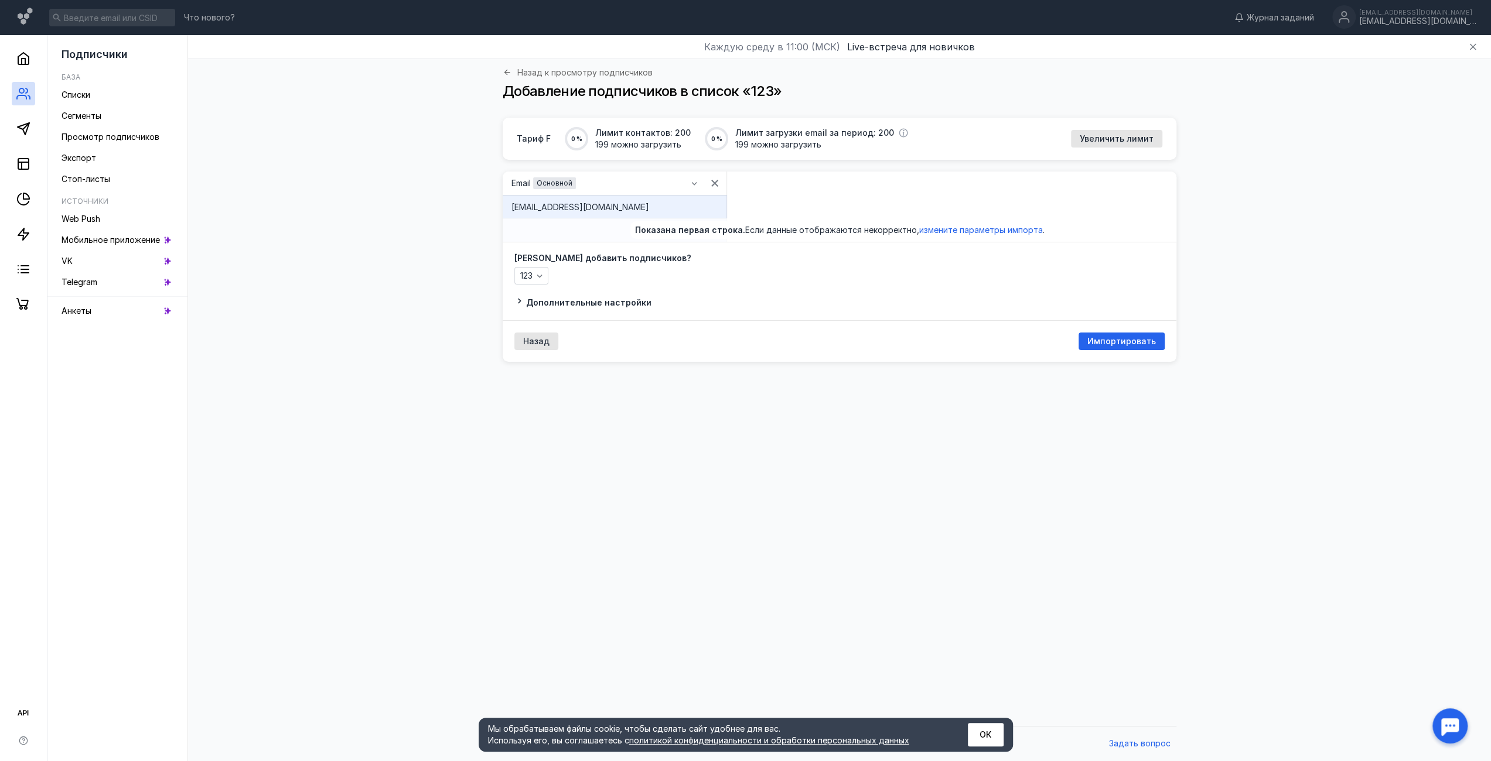
click at [794, 282] on div "123" at bounding box center [839, 276] width 650 height 18
click at [544, 280] on icon "button" at bounding box center [539, 275] width 9 height 9
click at [568, 315] on div "123" at bounding box center [624, 318] width 172 height 12
click at [1095, 340] on span "Импортировать" at bounding box center [1121, 342] width 69 height 10
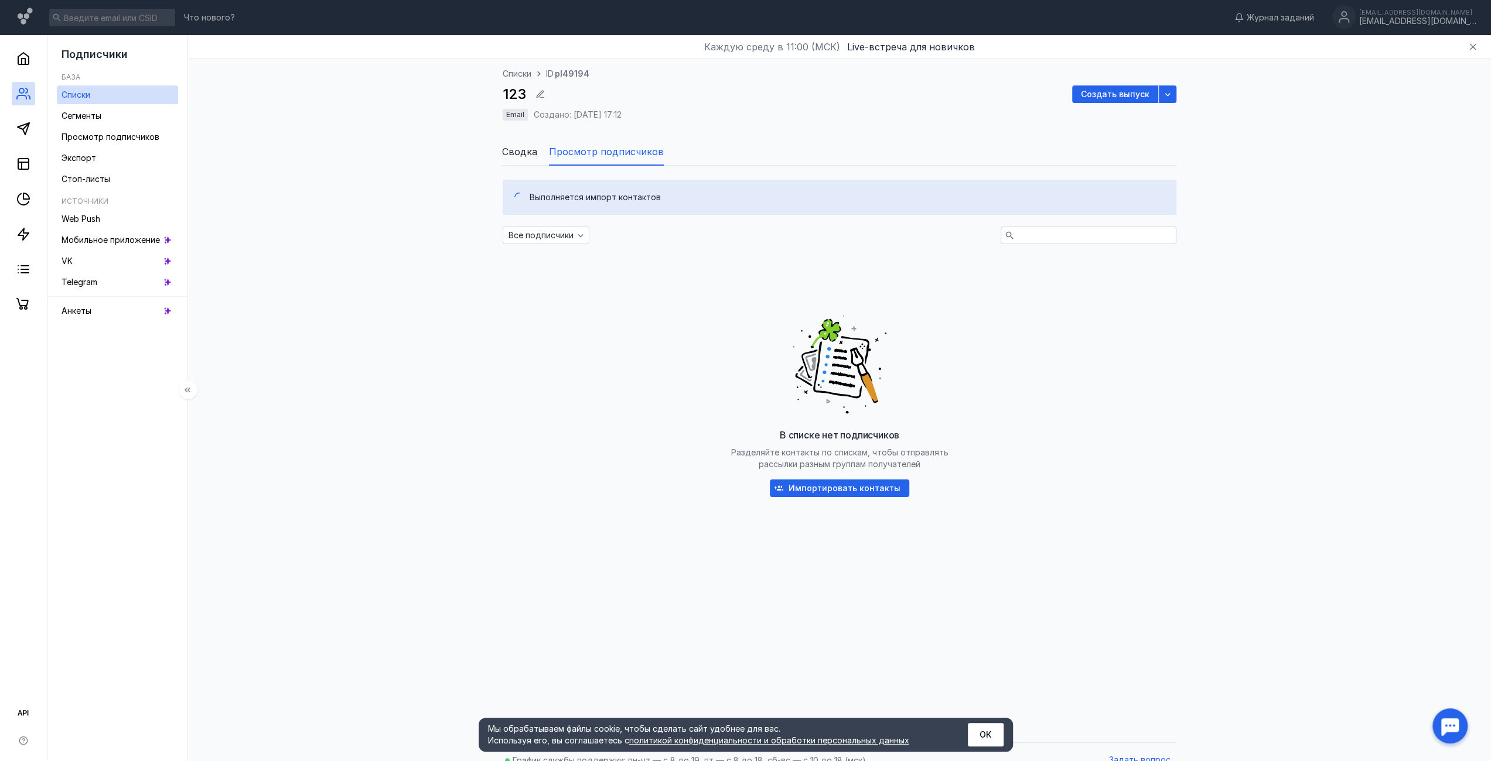
click at [474, 434] on div "Выполняется импорт контактов Все подписчики В списке нет подписчиков Разделяйте…" at bounding box center [839, 451] width 1279 height 571
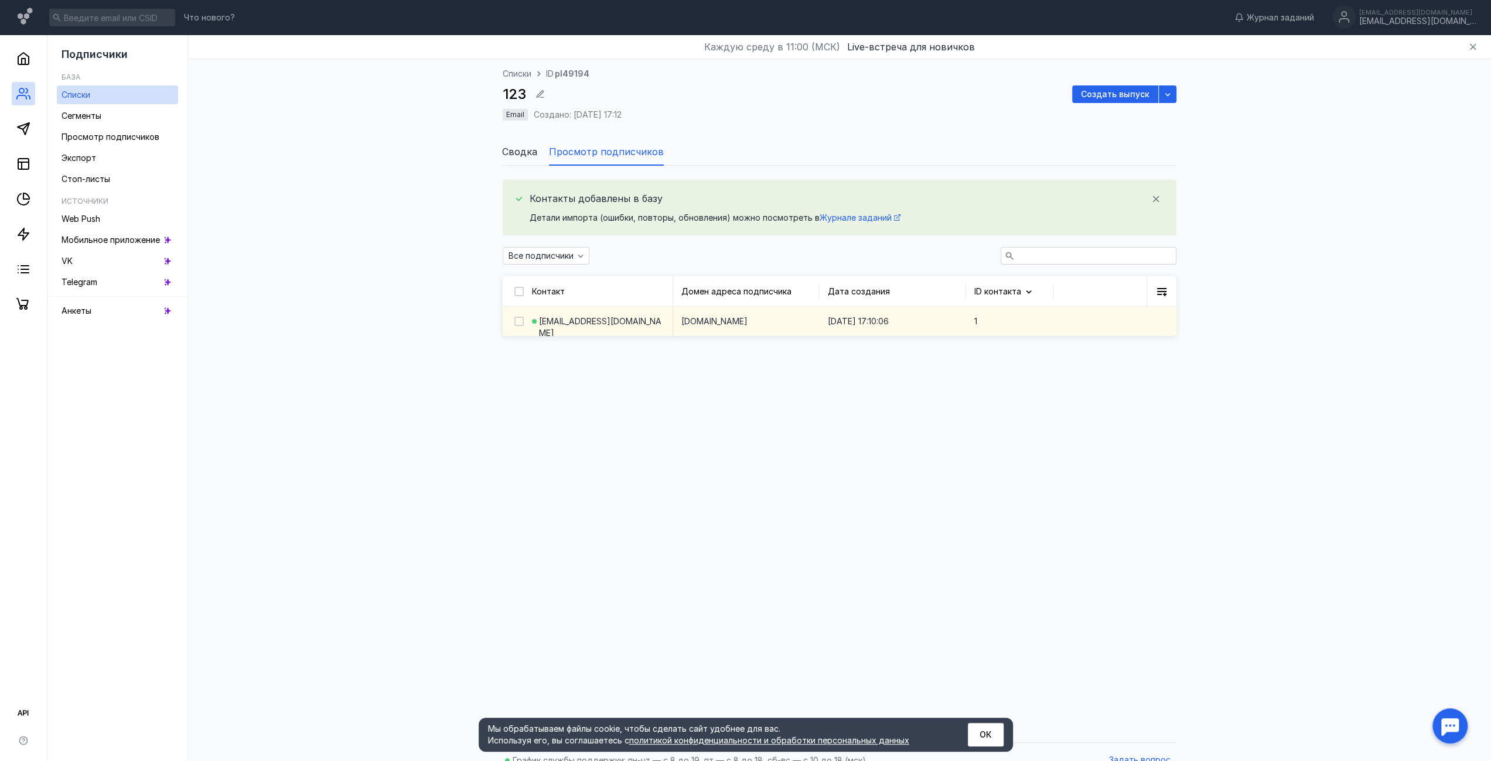
click at [510, 320] on div at bounding box center [513, 322] width 21 height 12
click at [519, 320] on icon at bounding box center [519, 321] width 8 height 8
click at [519, 320] on input "checkbox" at bounding box center [518, 320] width 8 height 8
checkbox input "true"
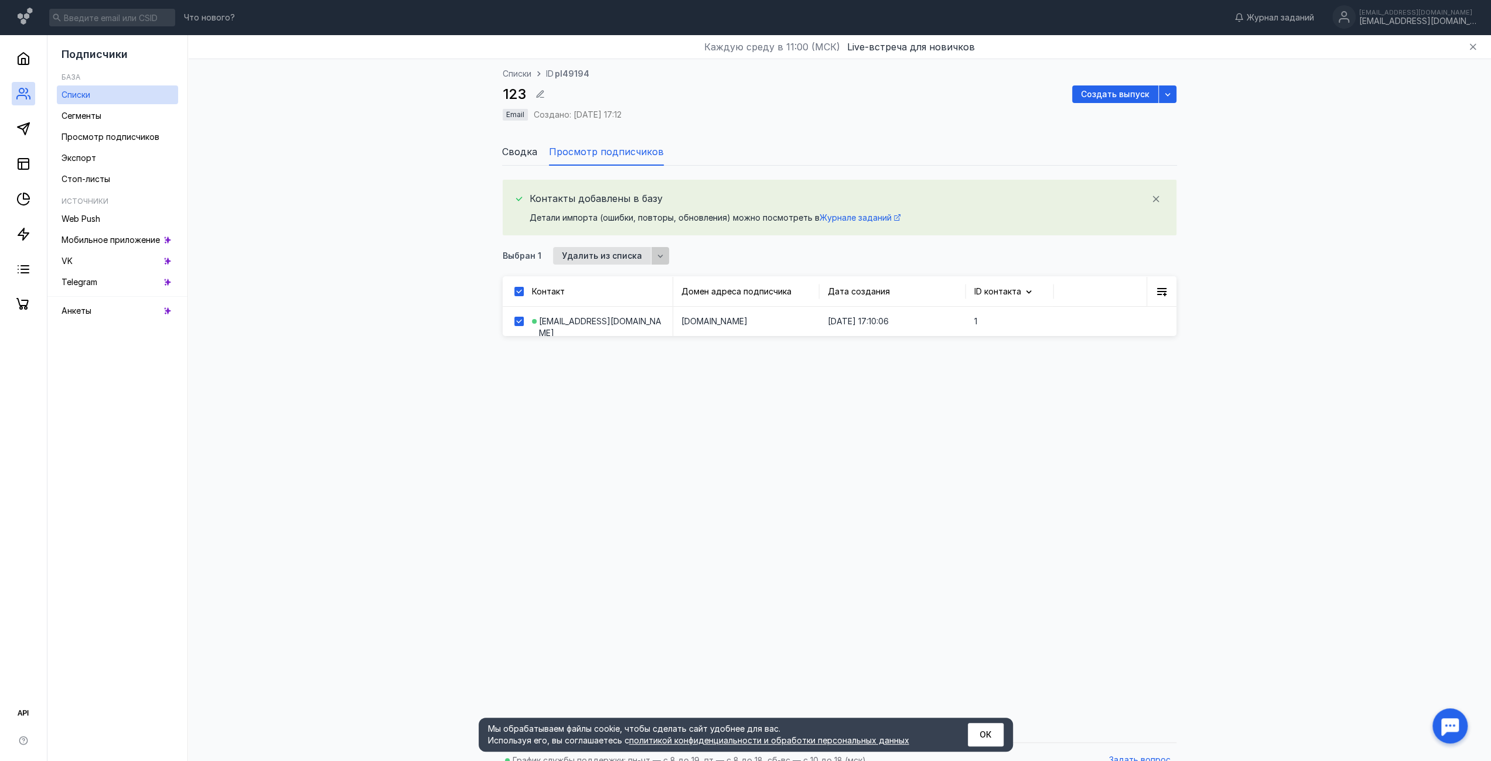
click at [660, 257] on div "button" at bounding box center [660, 256] width 12 height 12
click at [348, 231] on div "Контакты добавлены в базу Детали импорта (ошибки, повторы, обновления) можно по…" at bounding box center [839, 451] width 1279 height 571
click at [98, 115] on span "Сегменты" at bounding box center [81, 116] width 40 height 10
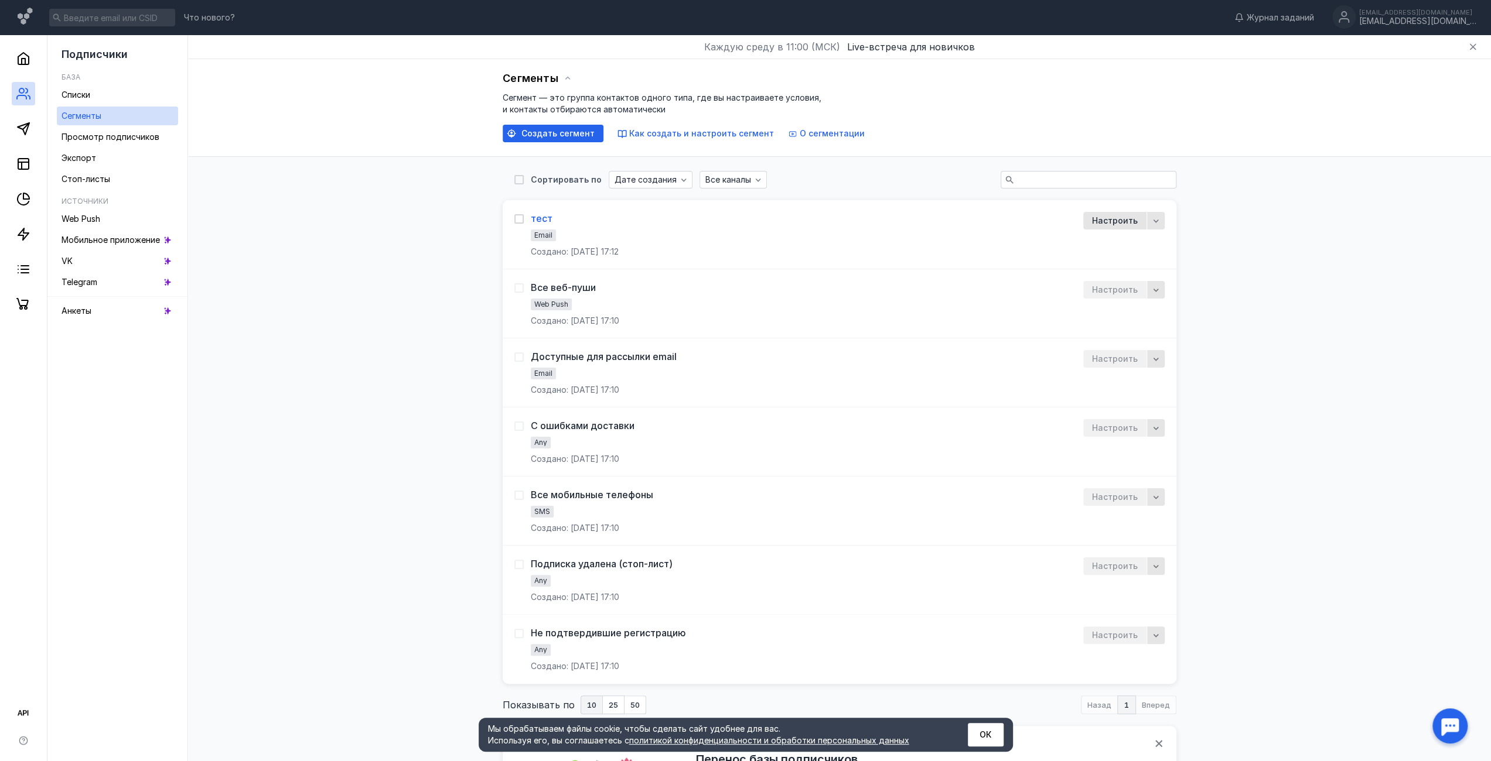
click at [545, 216] on div "тест" at bounding box center [542, 219] width 22 height 12
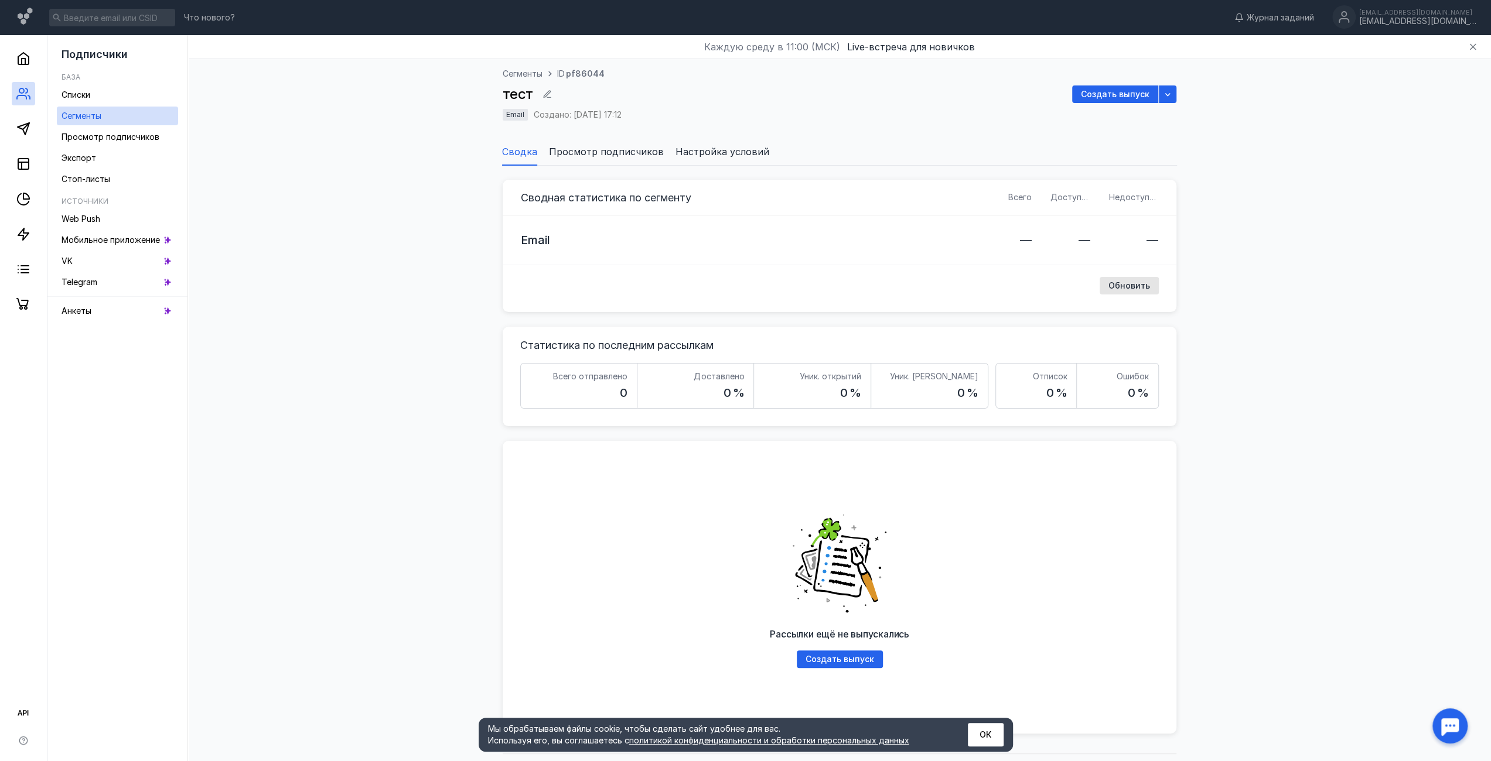
click at [651, 232] on div "email" at bounding box center [754, 240] width 487 height 49
click at [620, 142] on li "Просмотр подписчиков" at bounding box center [606, 152] width 115 height 28
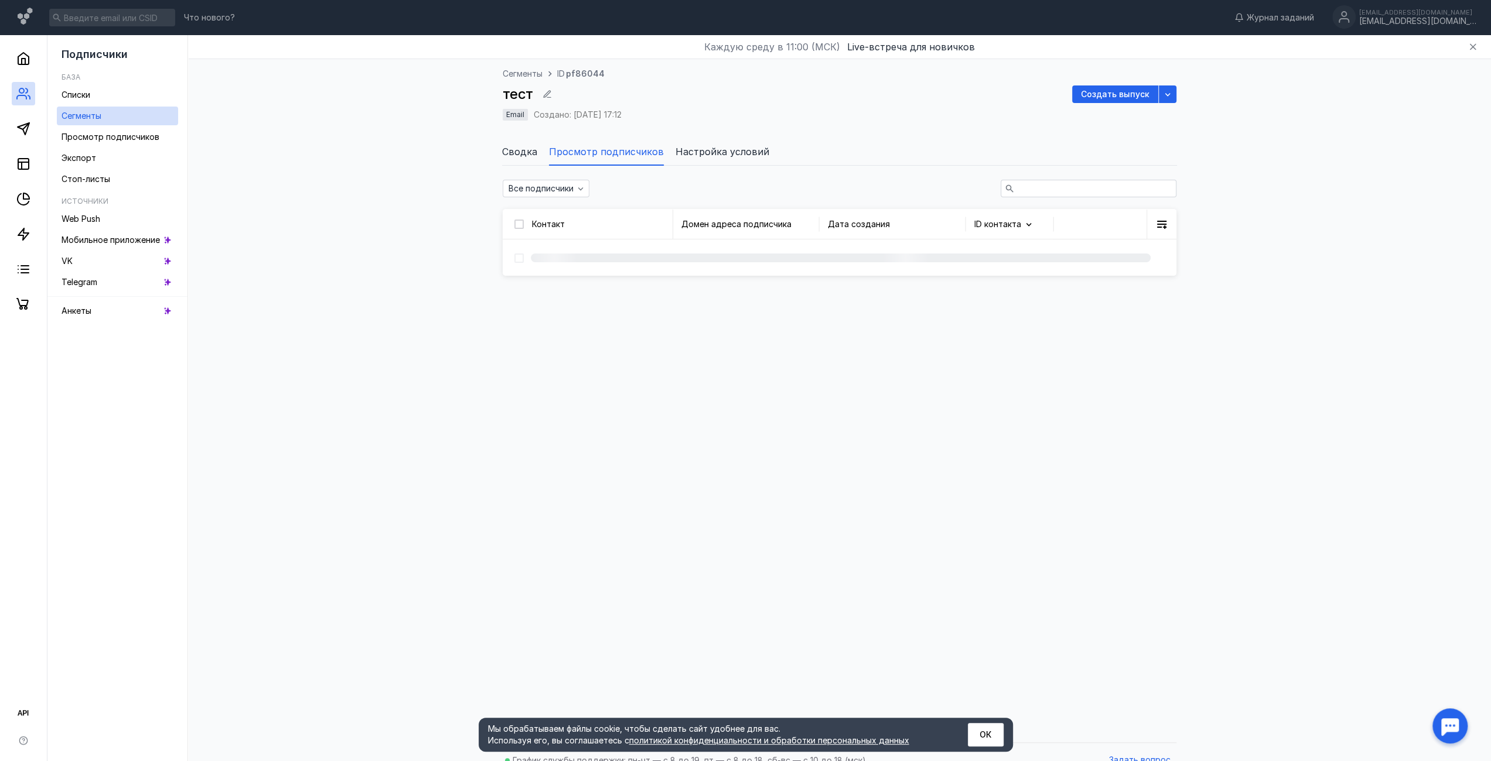
click at [619, 145] on span "Просмотр подписчиков" at bounding box center [606, 152] width 115 height 14
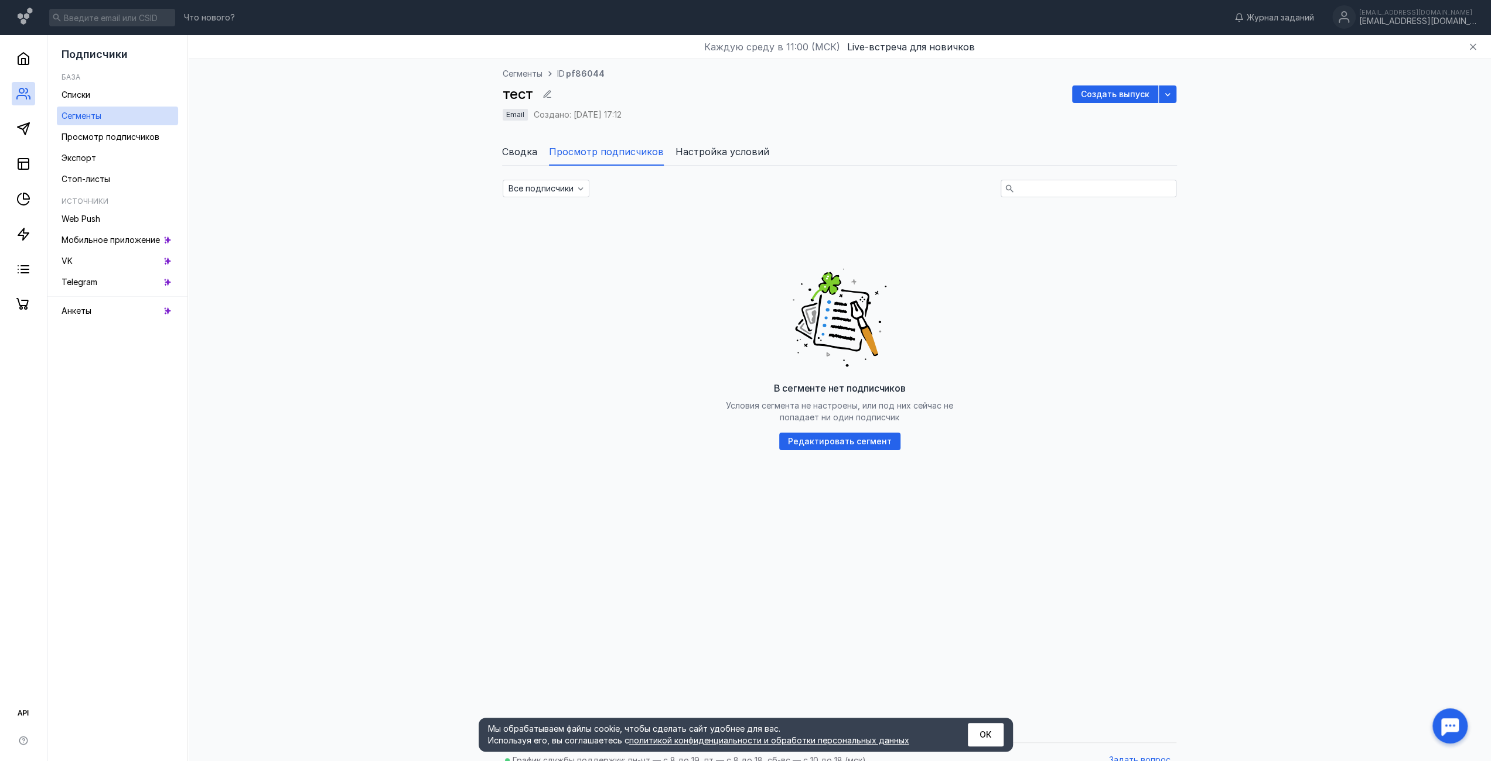
click at [573, 149] on span "Просмотр подписчиков" at bounding box center [606, 152] width 115 height 14
click at [508, 143] on li "Сводка" at bounding box center [519, 152] width 35 height 28
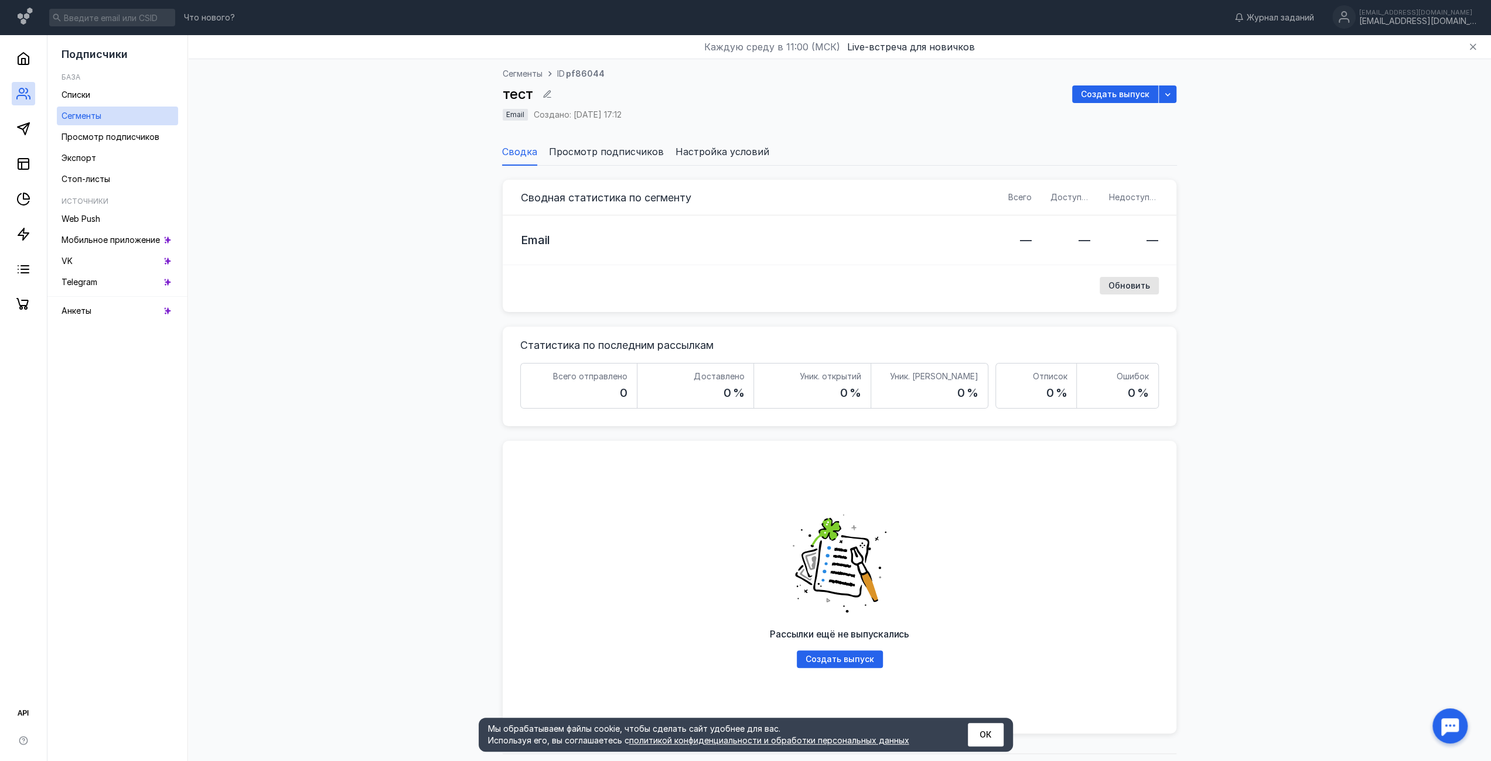
click at [613, 149] on span "Просмотр подписчиков" at bounding box center [606, 152] width 115 height 14
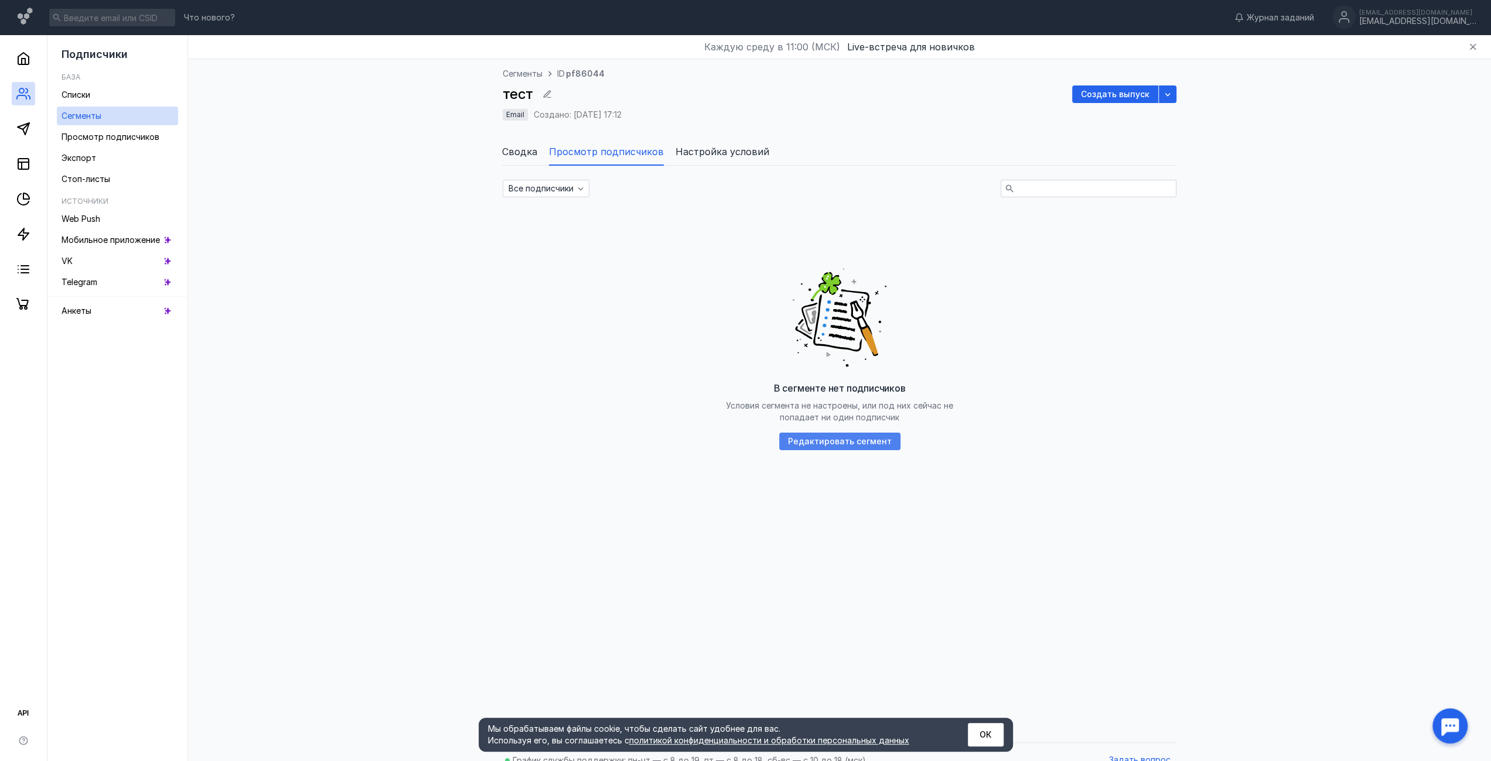
click at [832, 434] on div "Редактировать сегмент" at bounding box center [839, 442] width 121 height 18
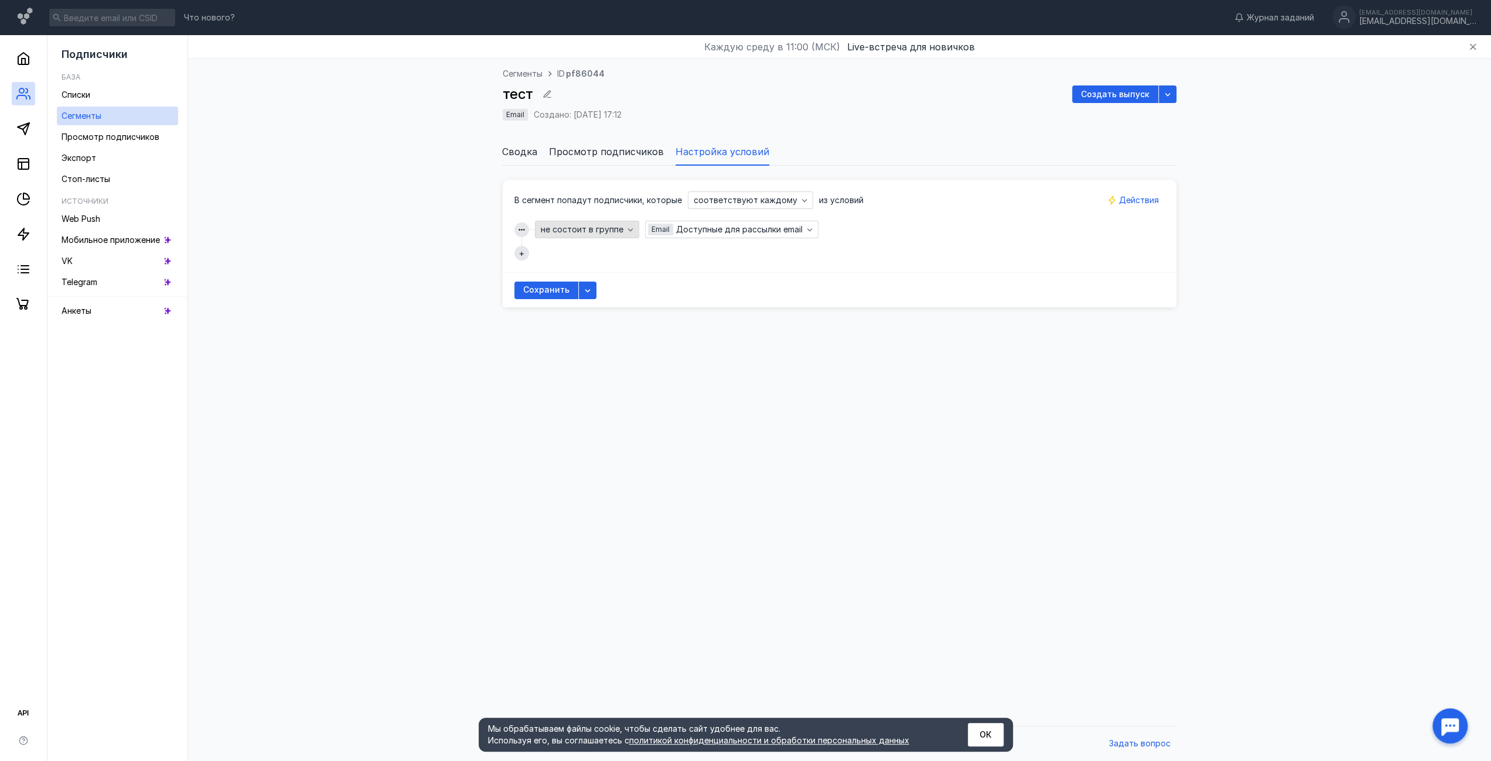
click at [604, 234] on span "не состоит в группе" at bounding box center [582, 230] width 83 height 10
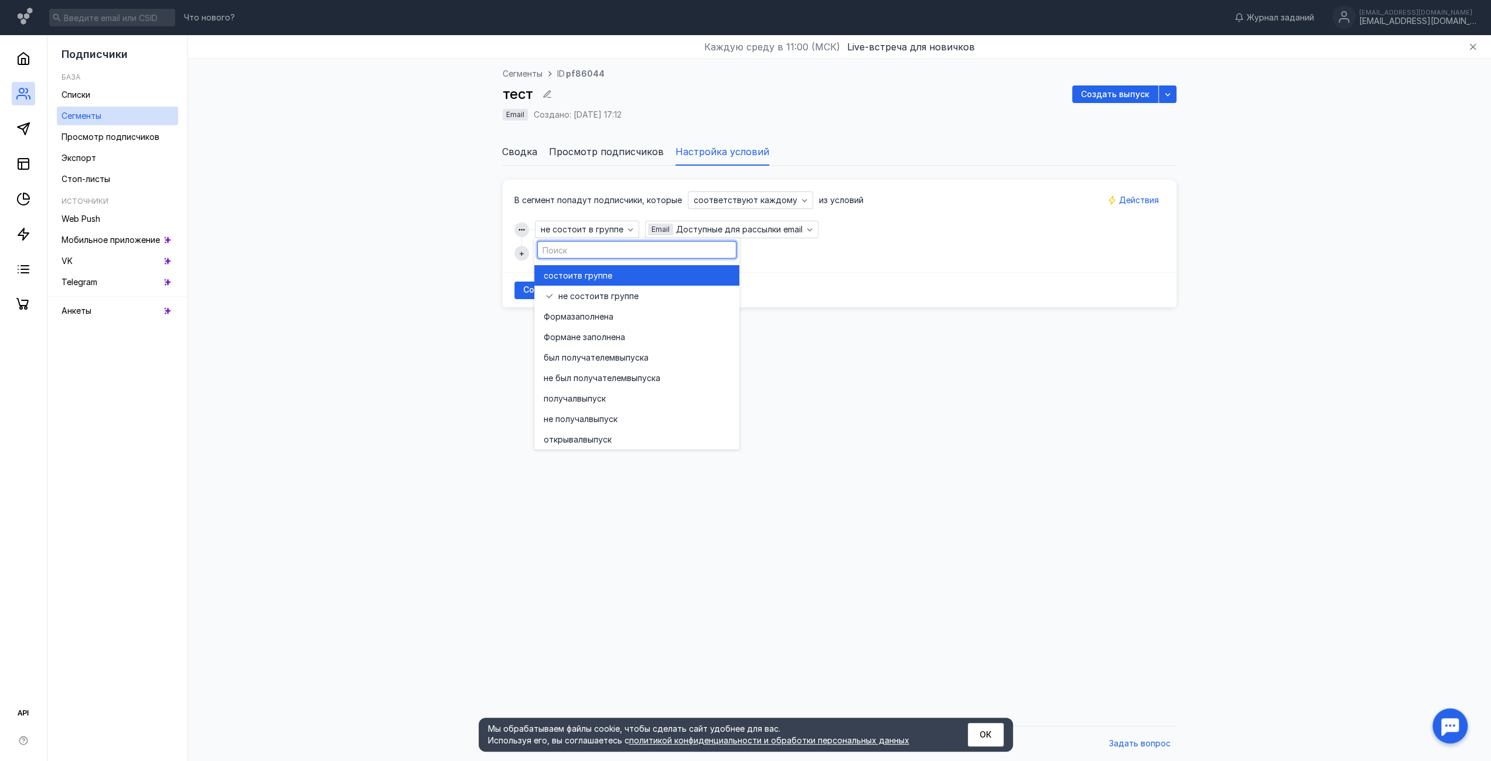
click at [590, 276] on span "в группе" at bounding box center [595, 275] width 35 height 12
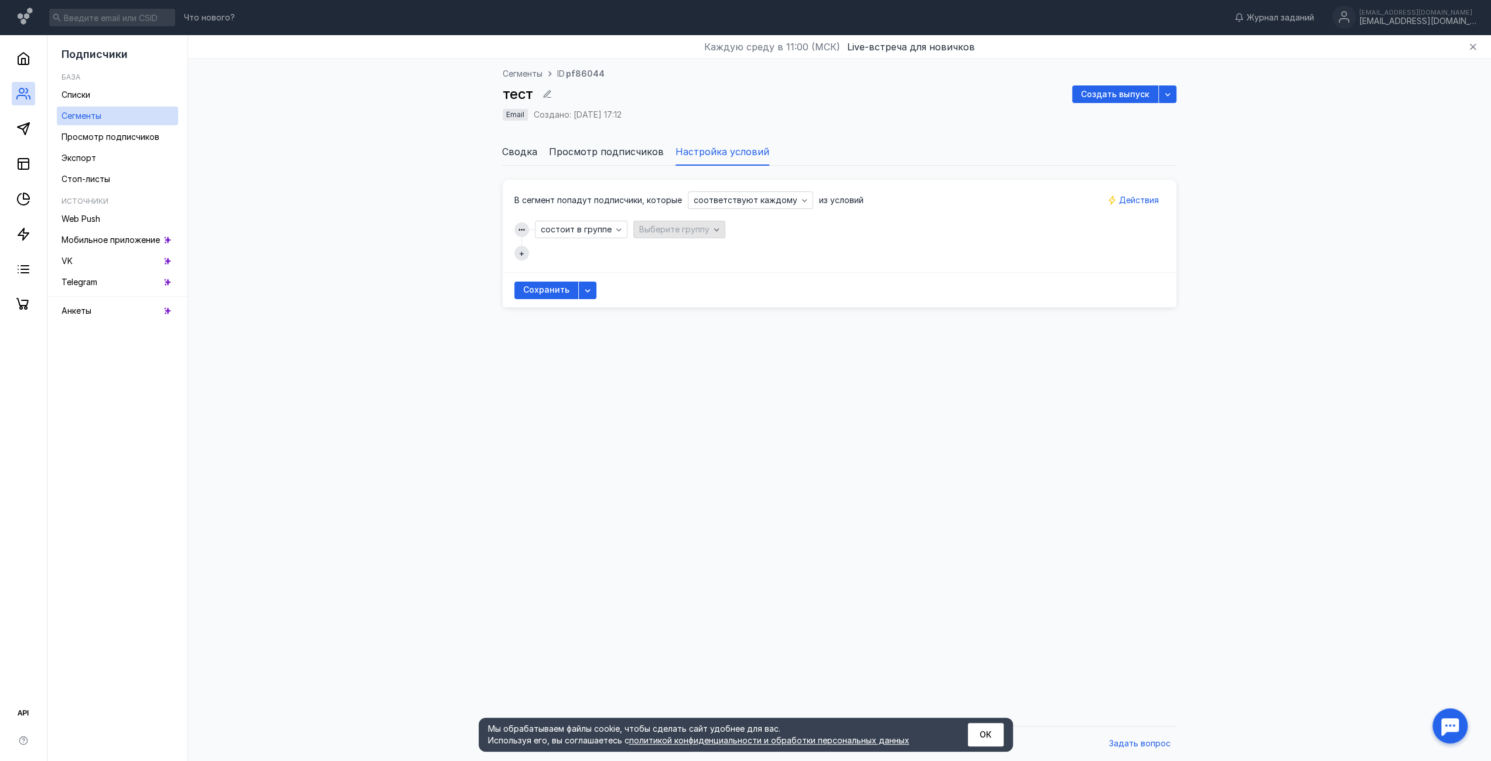
click at [701, 233] on span "Выберите группу" at bounding box center [674, 230] width 70 height 10
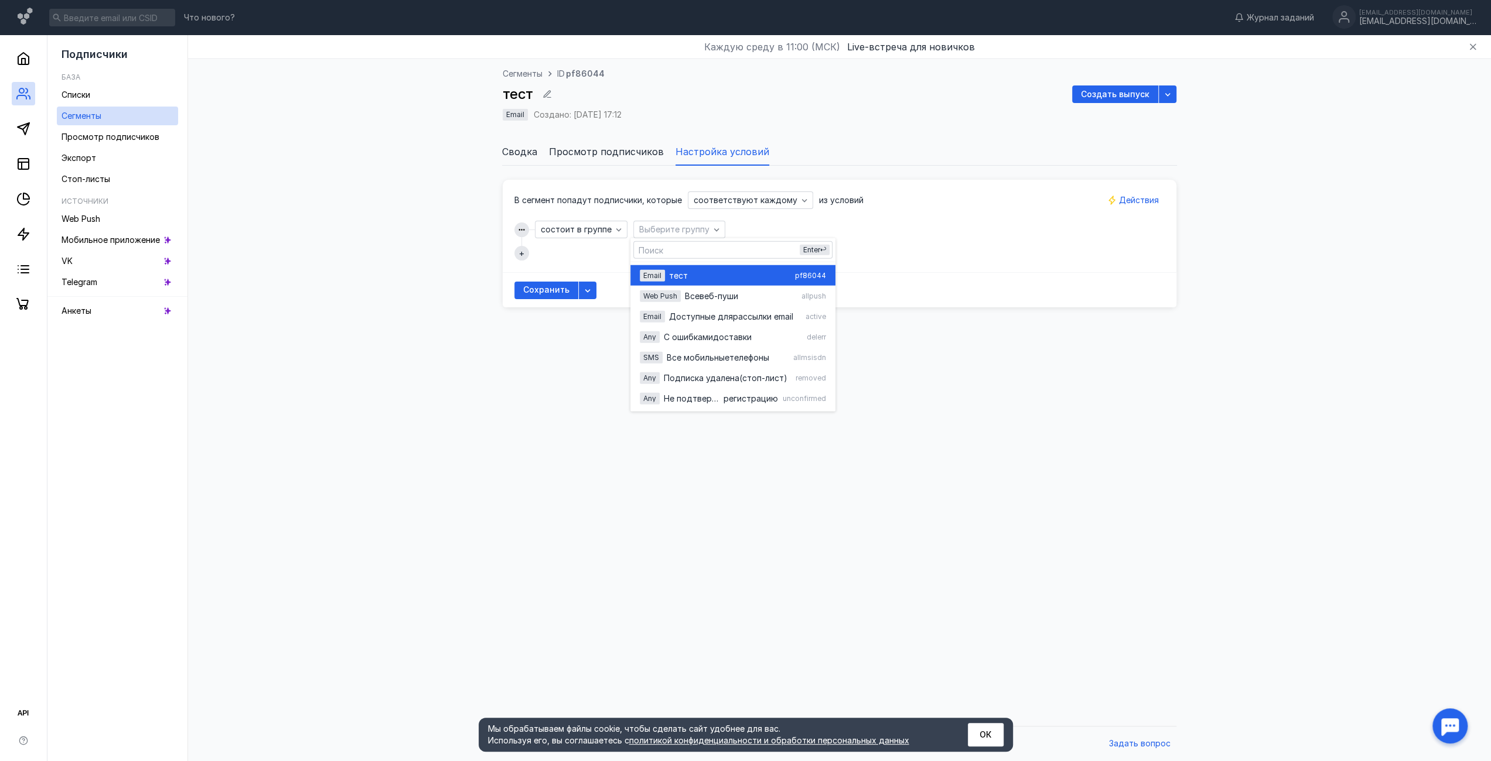
click at [689, 275] on div "тест" at bounding box center [729, 275] width 121 height 12
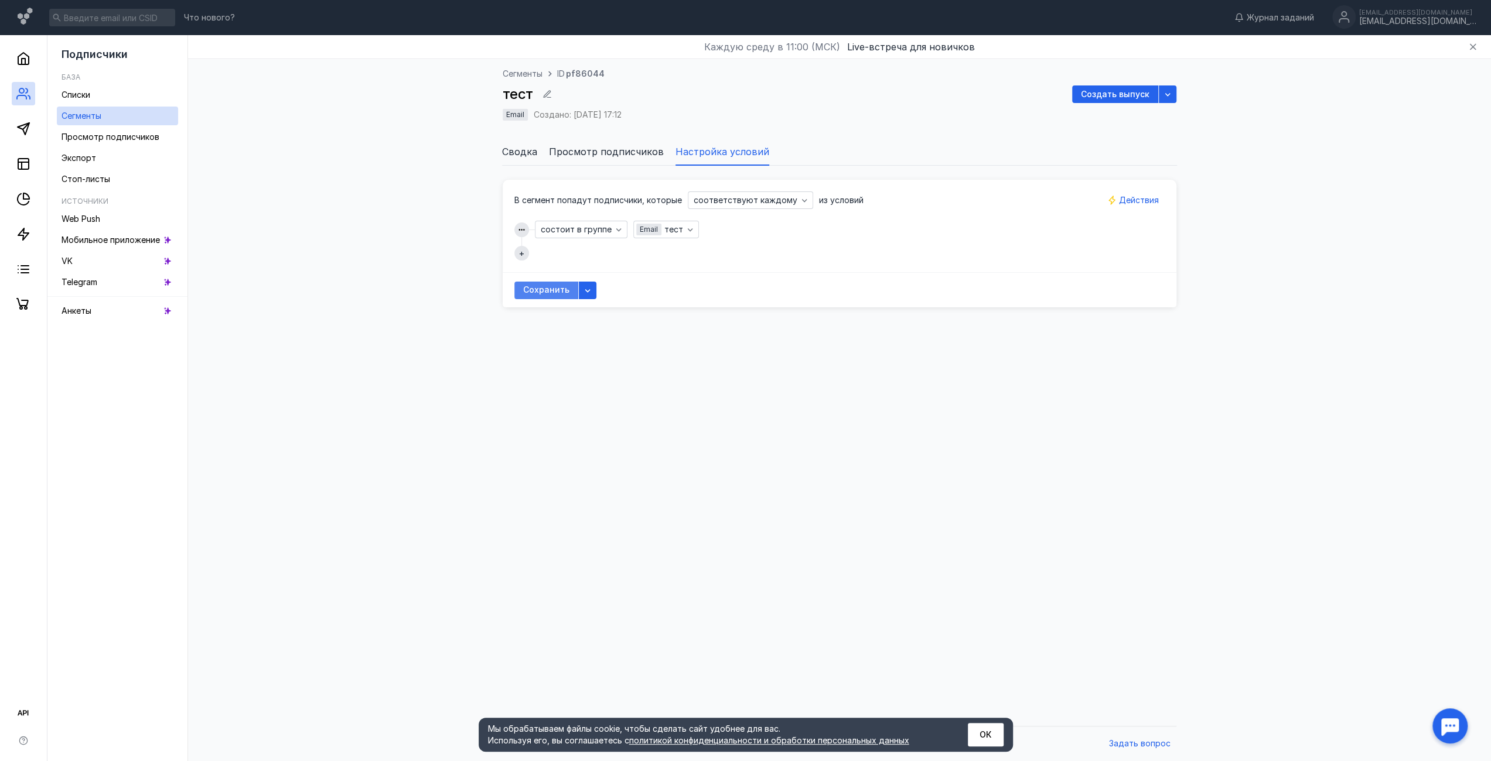
click at [556, 285] on span "Сохранить" at bounding box center [546, 290] width 46 height 10
click at [685, 225] on icon "button" at bounding box center [689, 229] width 9 height 9
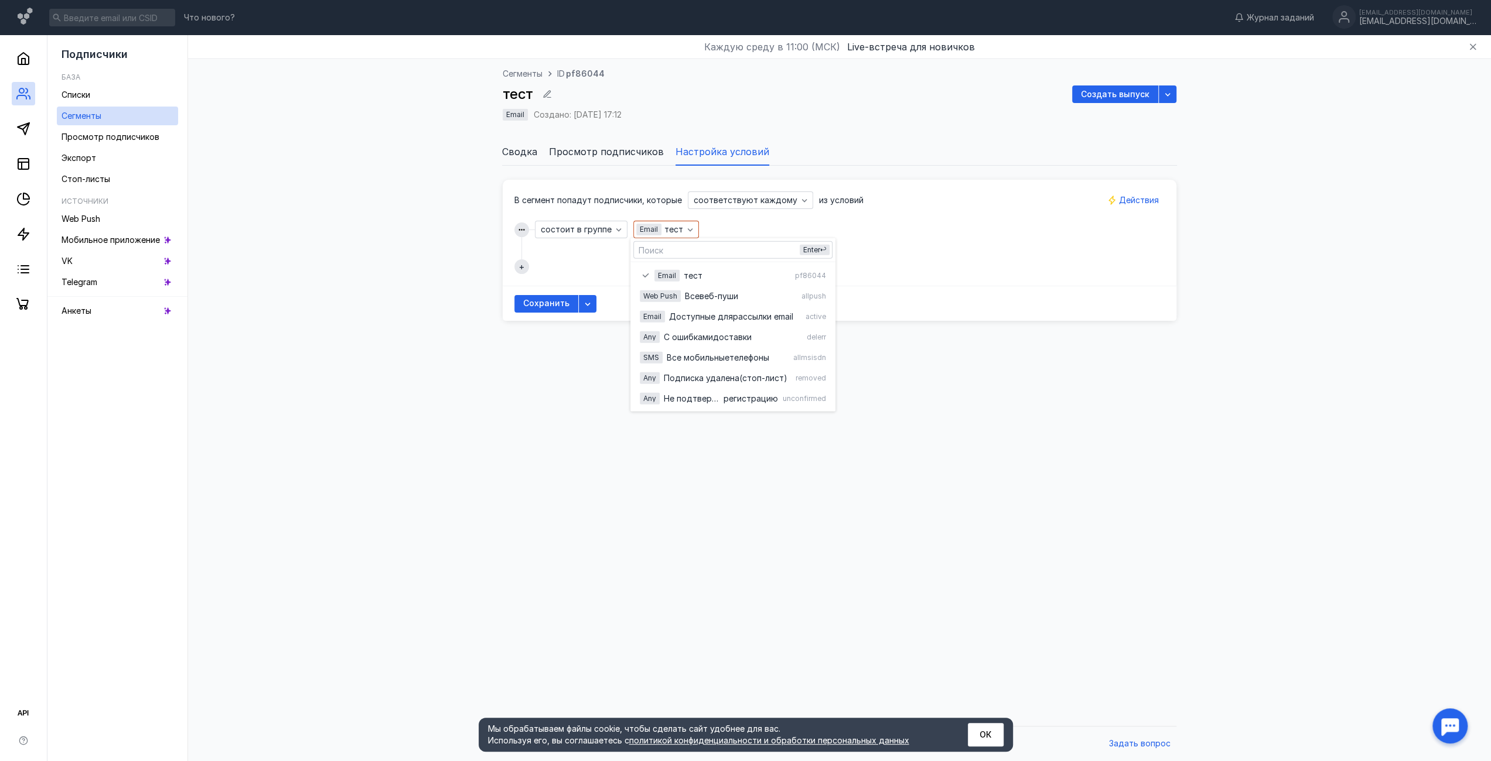
click at [932, 326] on div "В сегмент попадут подписчики, которые соответствуют каждому из условий состоит …" at bounding box center [840, 250] width 674 height 169
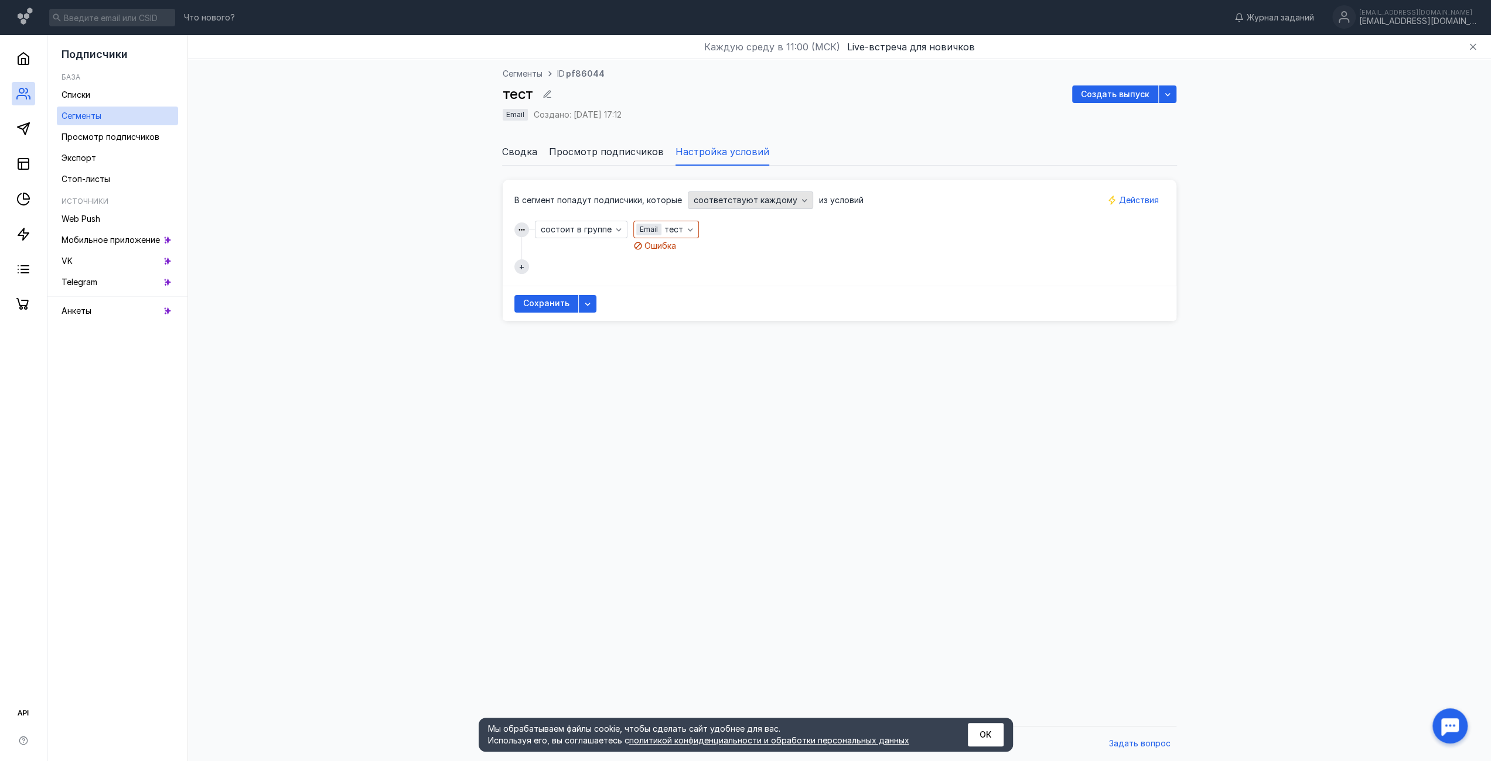
click at [733, 199] on span "соответствуют каждому" at bounding box center [745, 201] width 104 height 10
click at [570, 228] on span "состоит в группе" at bounding box center [576, 230] width 71 height 10
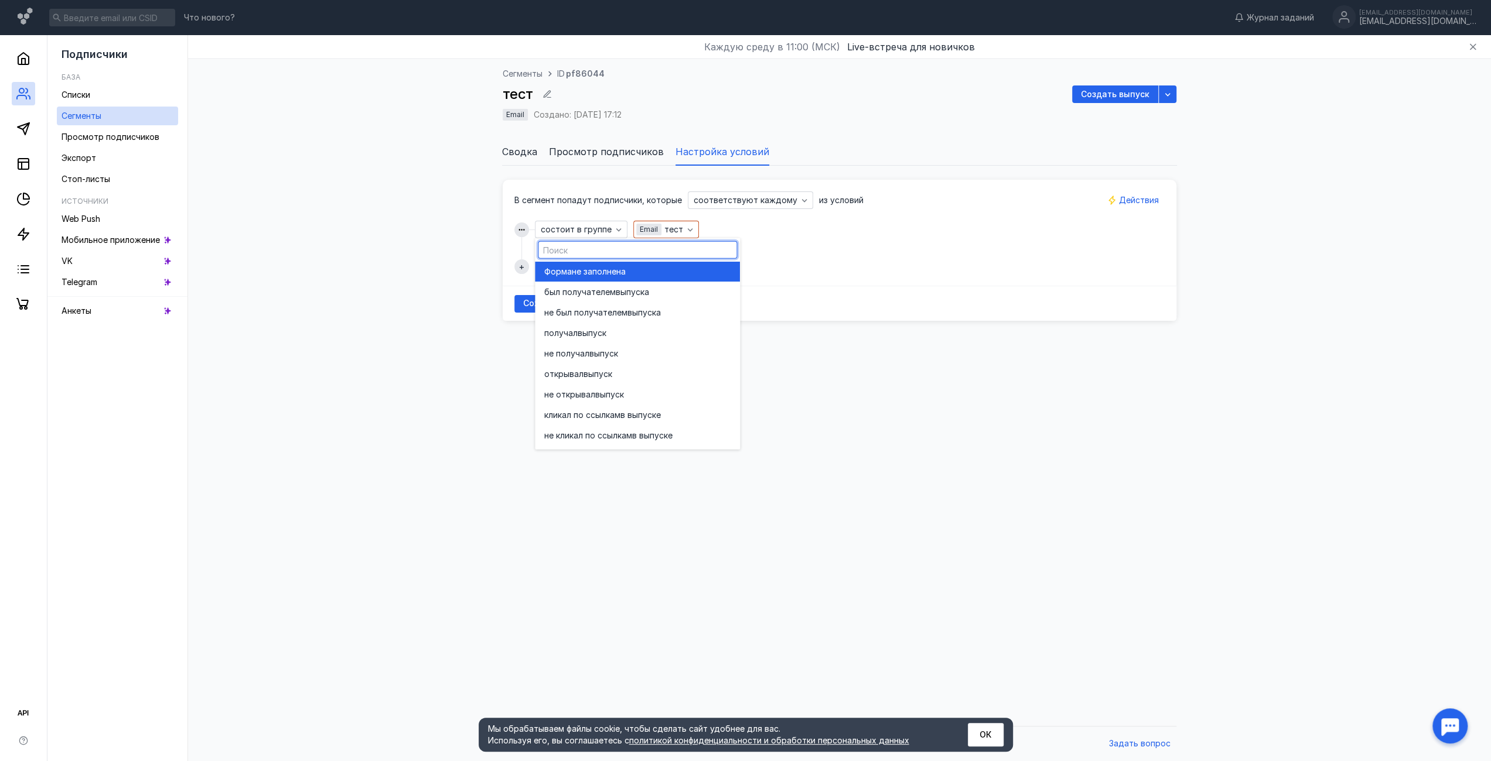
scroll to position [105, 0]
click at [812, 300] on div "Сохранить" at bounding box center [840, 303] width 674 height 35
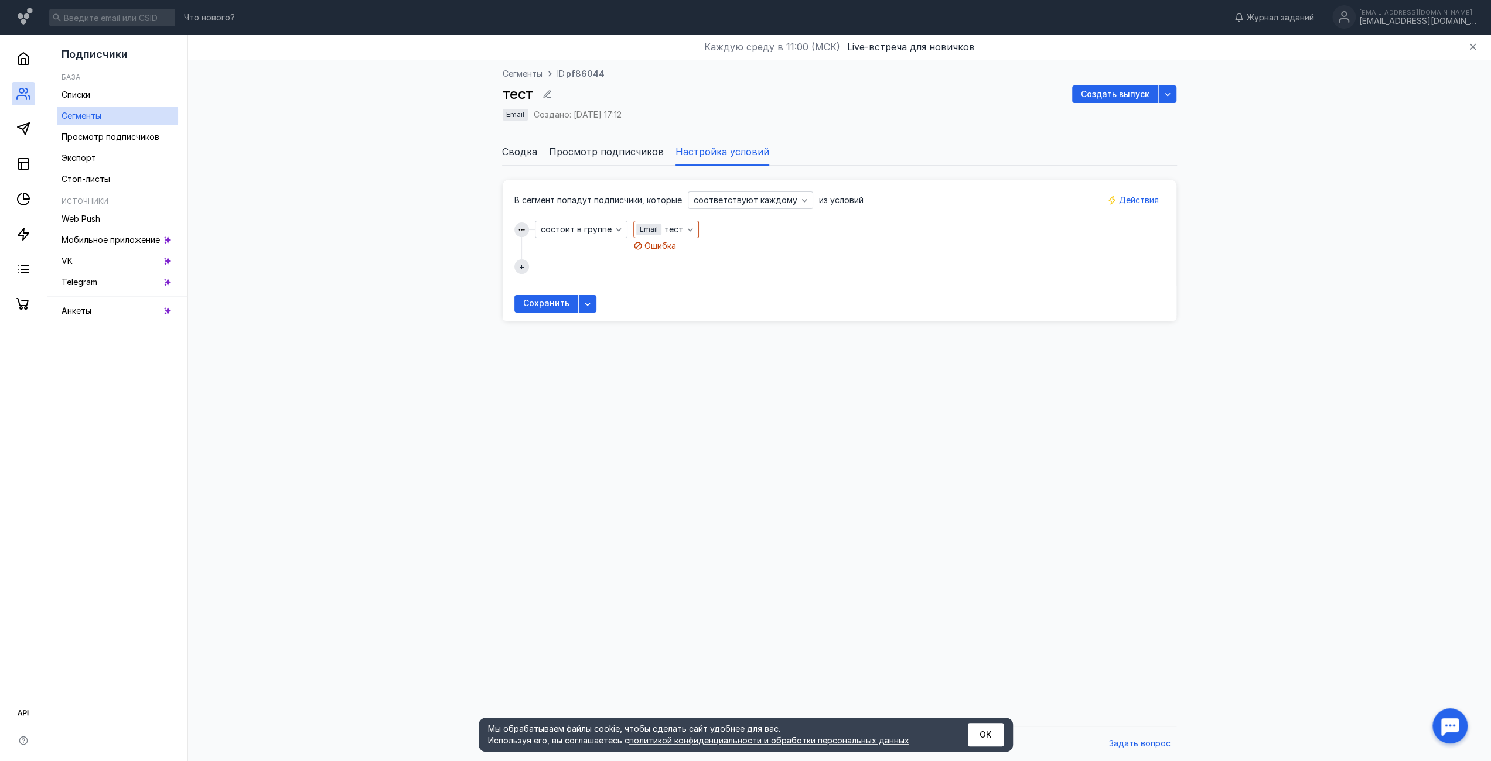
click at [595, 305] on div "Сохранить" at bounding box center [840, 303] width 674 height 35
click at [589, 302] on div "button" at bounding box center [588, 304] width 12 height 12
click at [702, 287] on div "Сохранить" at bounding box center [840, 303] width 674 height 35
click at [1127, 196] on span "Действия" at bounding box center [1139, 201] width 40 height 10
click at [1092, 245] on span "аудитории" at bounding box center [1074, 243] width 44 height 12
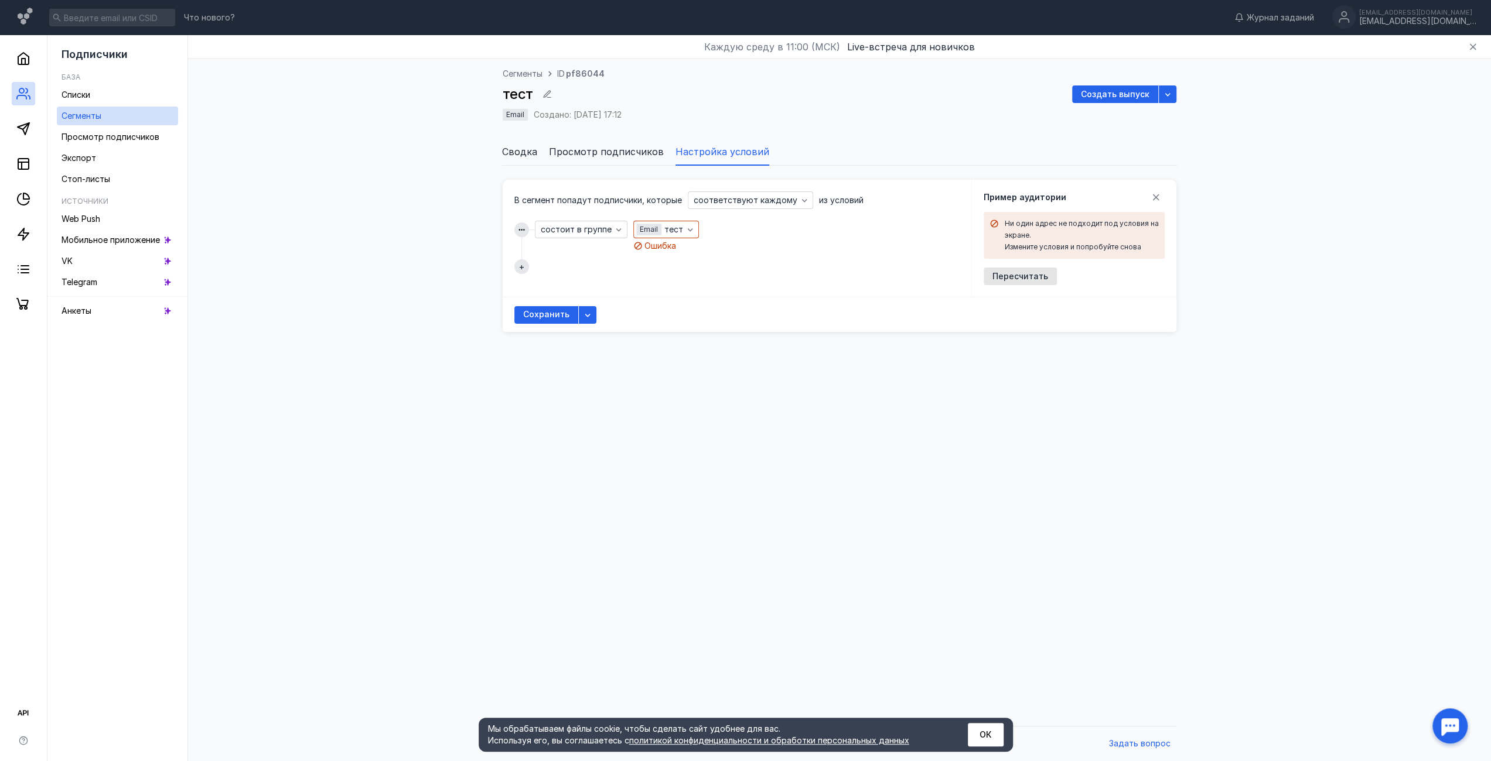
click at [578, 219] on div "В сегмент попадут подписчики, которые соответствуют каждому из условий состоит …" at bounding box center [736, 233] width 445 height 83
click at [576, 225] on span "состоит в группе" at bounding box center [576, 230] width 71 height 10
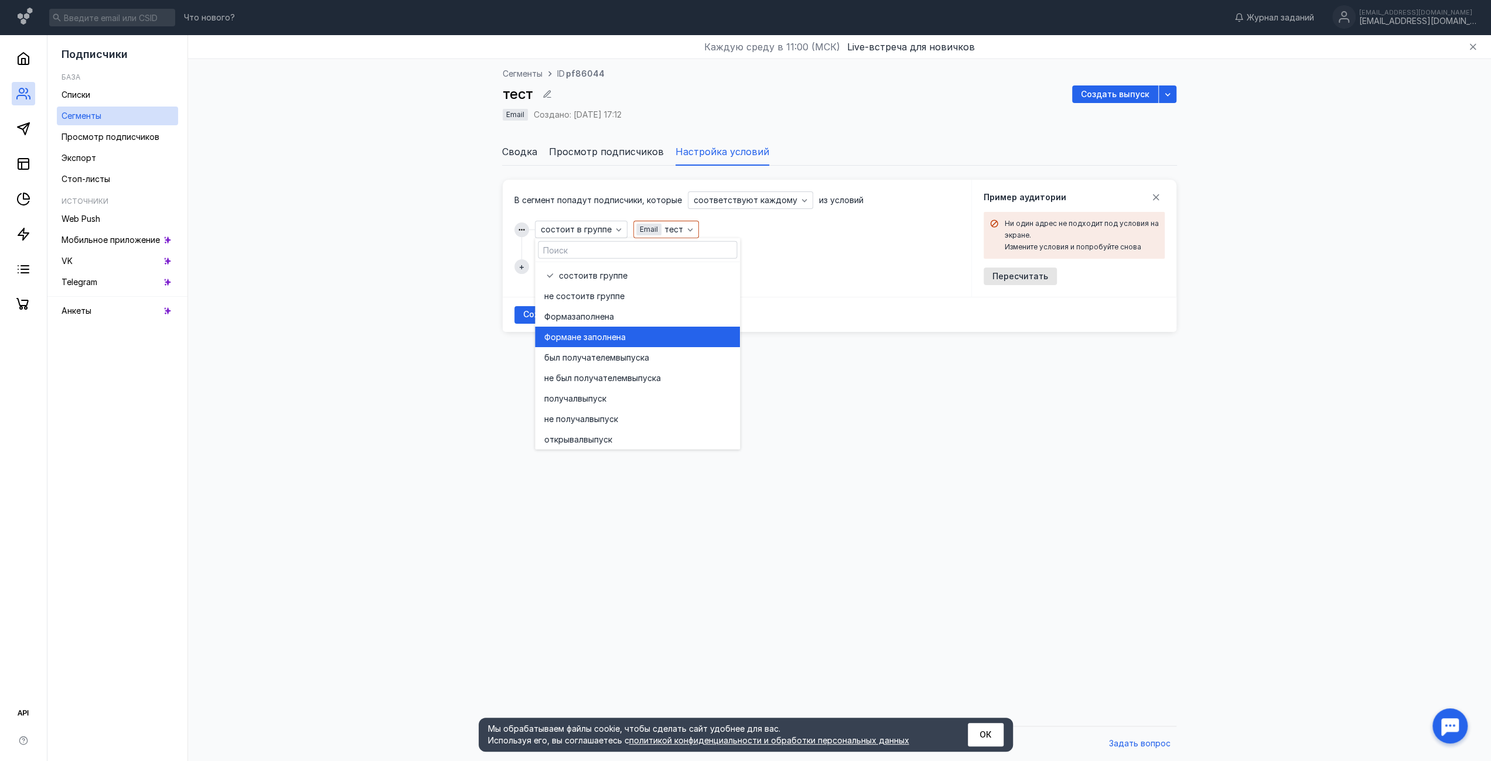
click at [648, 343] on div "Форма не заполнена" at bounding box center [637, 337] width 186 height 20
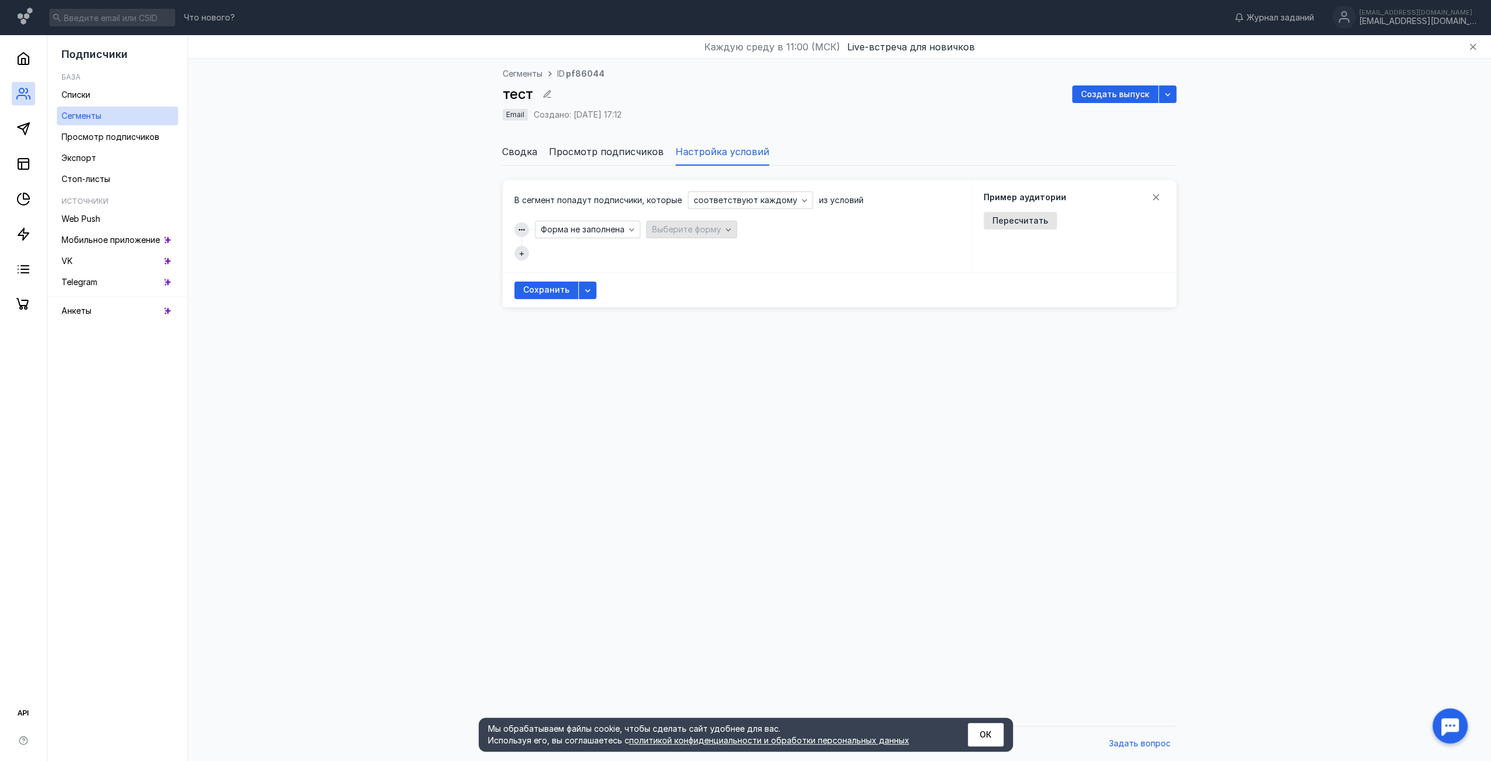
click at [684, 233] on span "Выберите форму" at bounding box center [686, 229] width 69 height 10
click at [689, 231] on span "Выберите форму" at bounding box center [686, 229] width 69 height 10
click at [604, 227] on span "Форма не заполнена" at bounding box center [583, 230] width 84 height 10
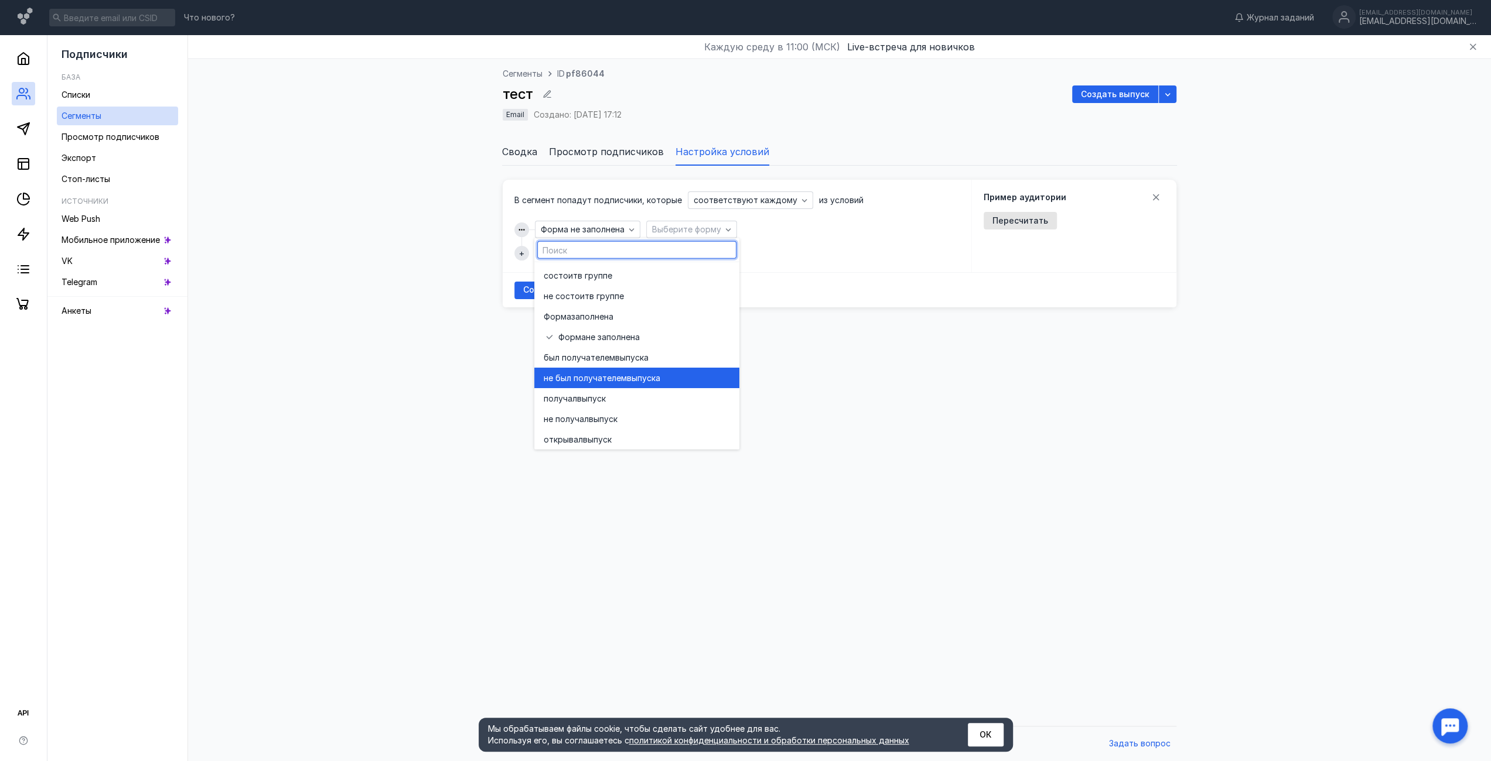
click at [652, 383] on span "выпуска" at bounding box center [643, 378] width 33 height 12
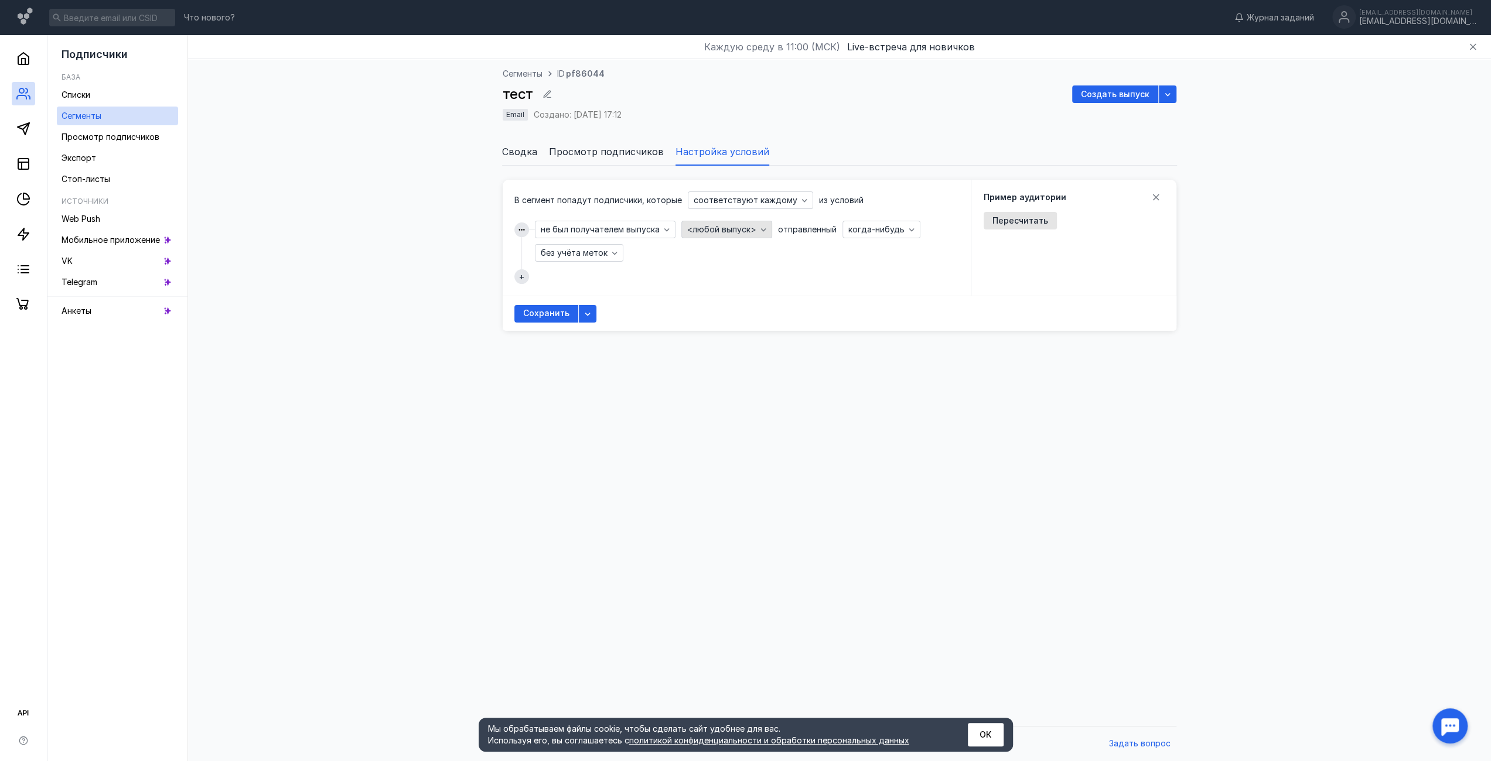
click at [741, 235] on div "<любой выпуск>" at bounding box center [726, 230] width 91 height 18
click at [743, 231] on span "<любой выпуск>" at bounding box center [721, 230] width 69 height 10
click at [881, 231] on span "когда-нибудь" at bounding box center [876, 230] width 56 height 10
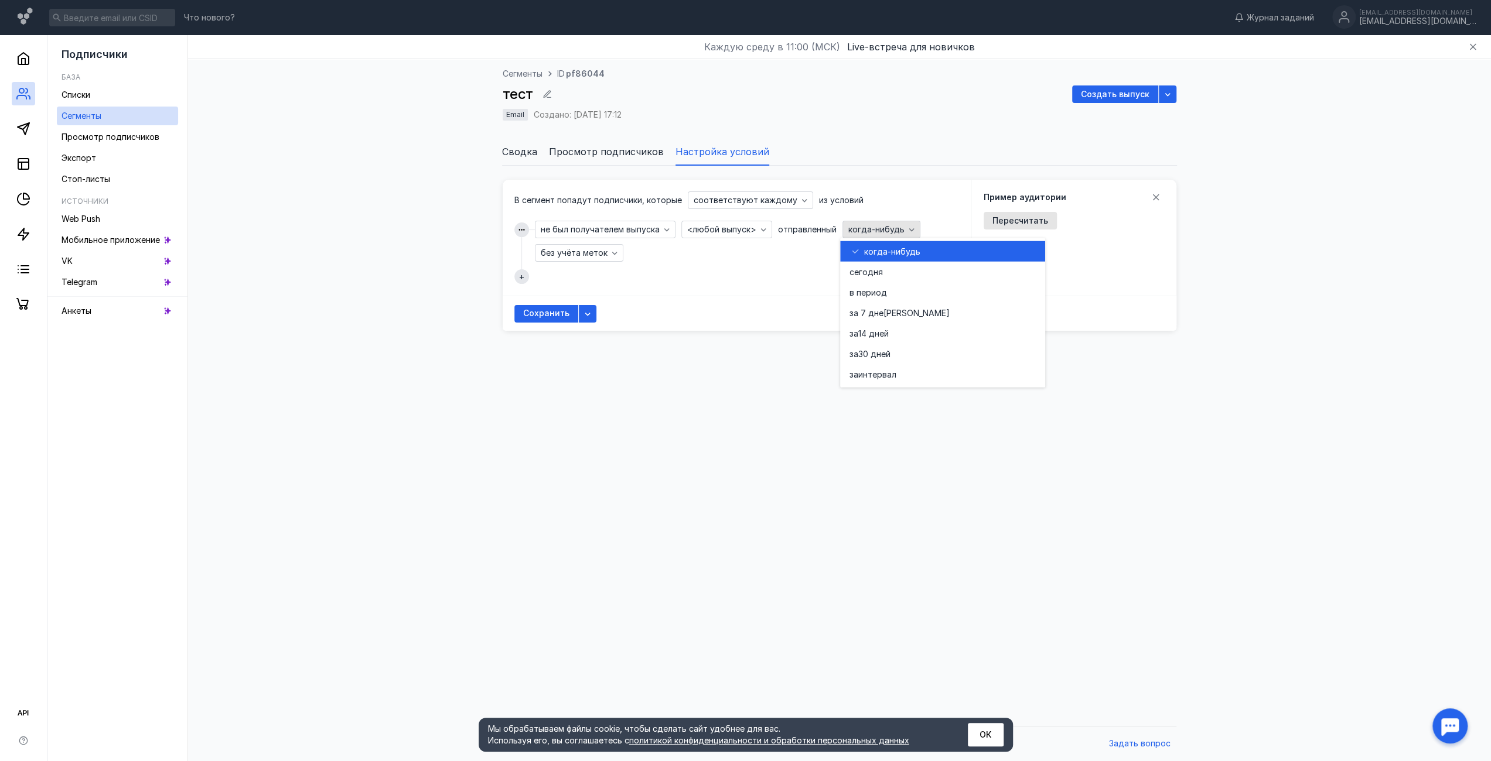
click at [881, 230] on span "когда-нибудь" at bounding box center [876, 230] width 56 height 10
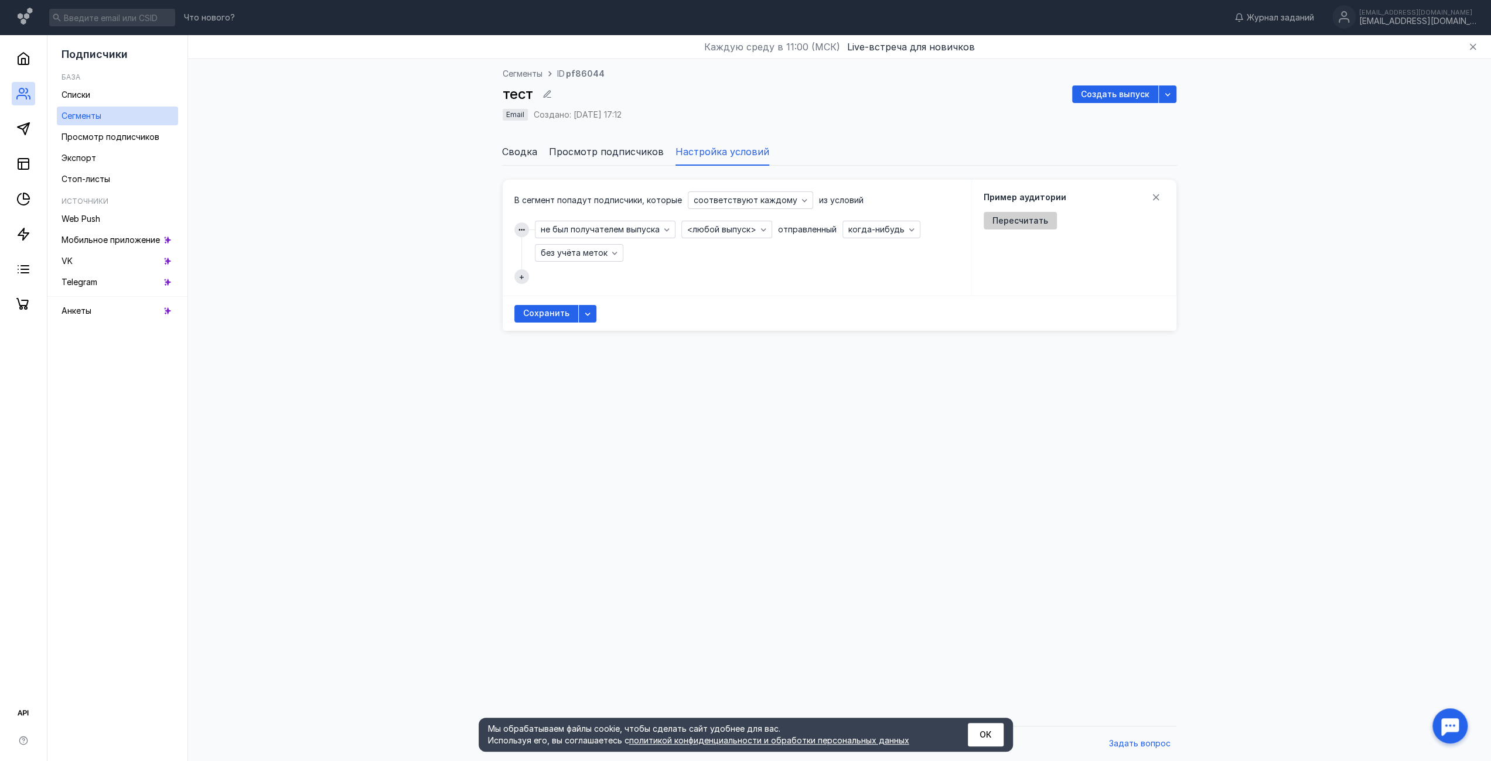
click at [1024, 218] on span "Пересчитать" at bounding box center [1020, 221] width 56 height 10
click at [517, 150] on span "Сводка" at bounding box center [519, 152] width 35 height 14
